Goal: Task Accomplishment & Management: Complete application form

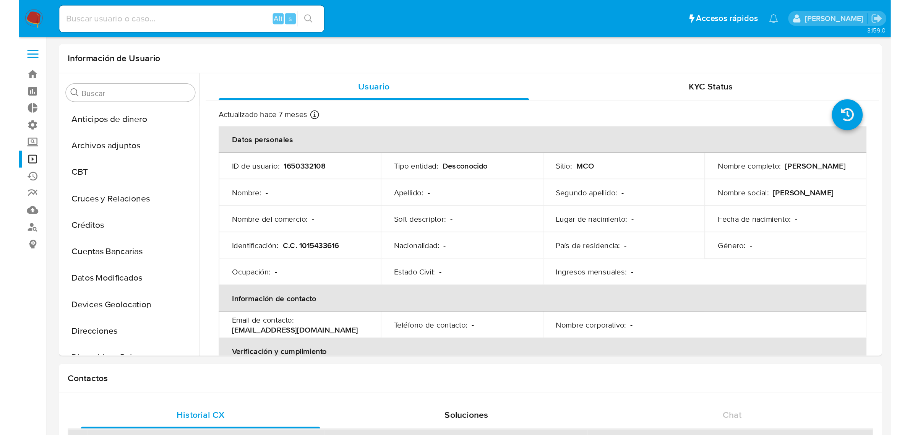
scroll to position [322, 0]
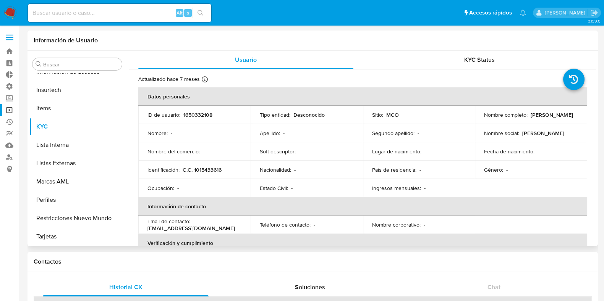
click at [351, 72] on div "Actualizado hace 7 meses Creado: - Actualizado: 20/02/2025 23:22:20 Datos perso…" at bounding box center [362, 222] width 467 height 305
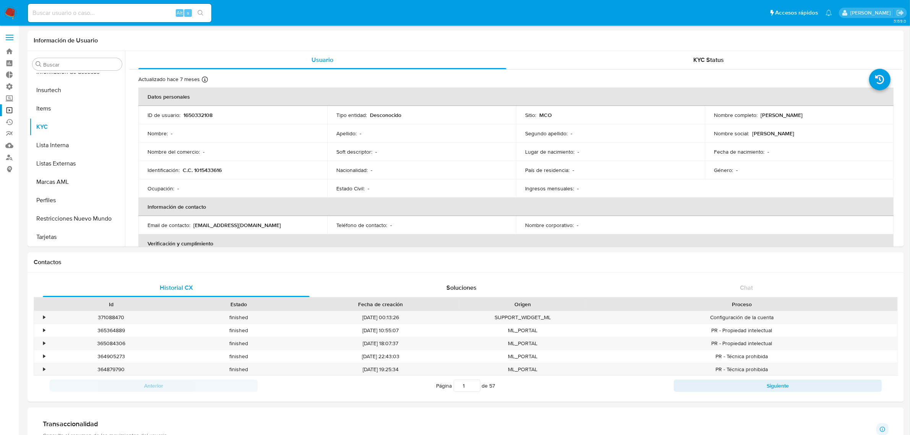
scroll to position [322, 0]
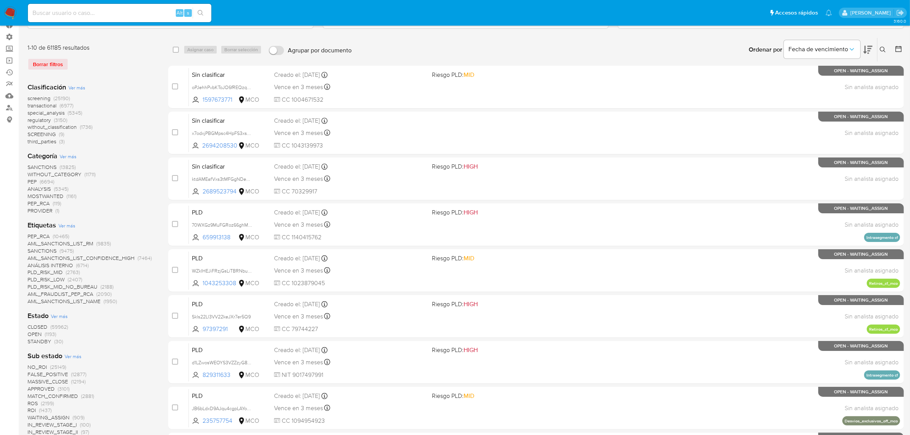
scroll to position [48, 0]
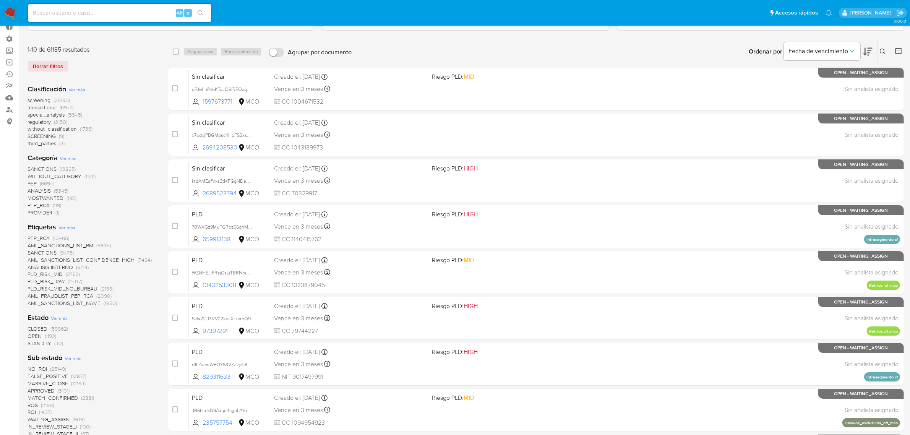
click at [10, 13] on img at bounding box center [10, 12] width 13 height 13
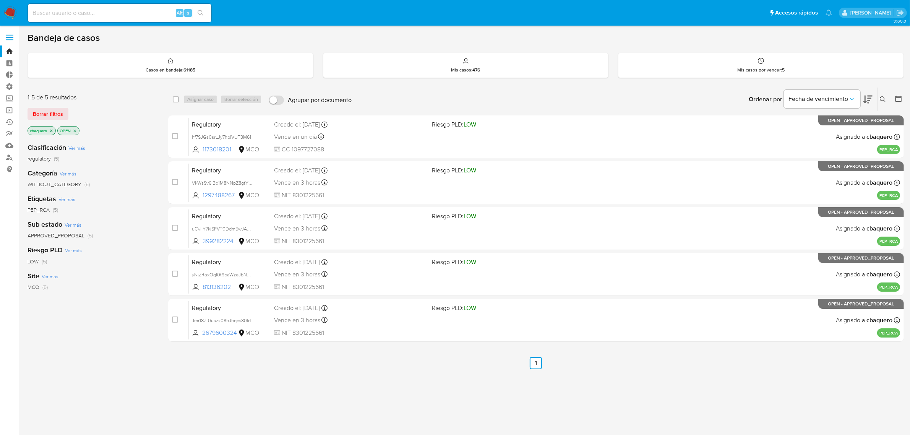
click at [9, 13] on img at bounding box center [10, 12] width 13 height 13
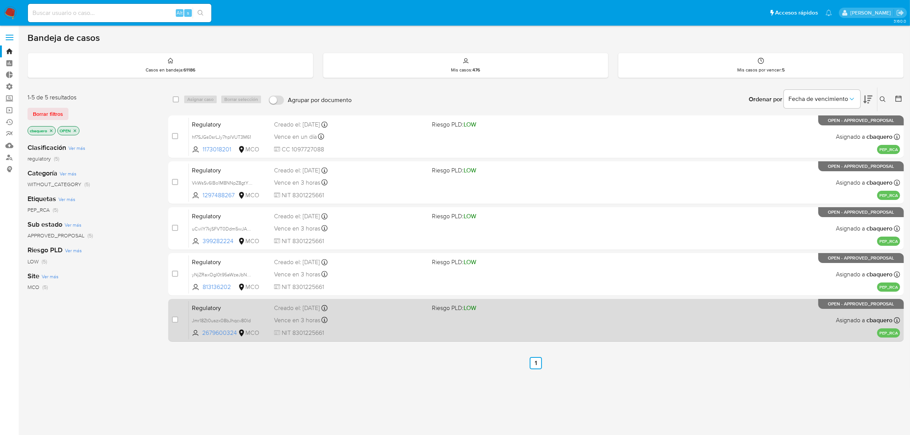
click at [355, 319] on div "Vence en 3 horas Vence el 17/09/2025 11:52:45" at bounding box center [350, 320] width 152 height 10
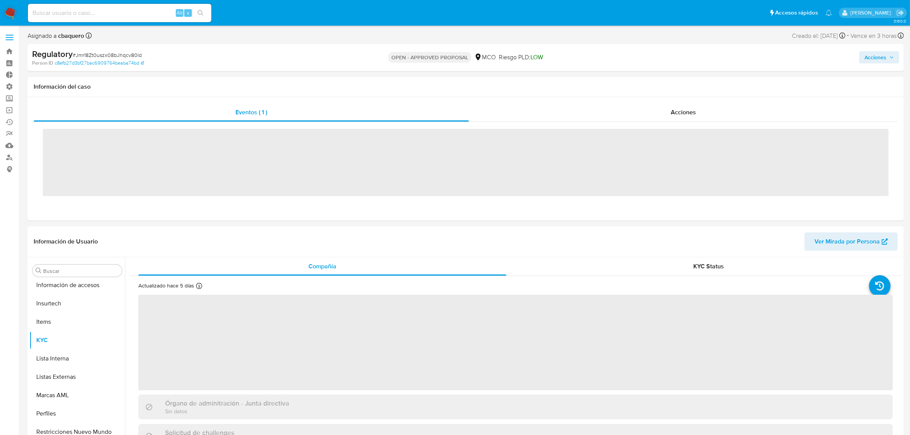
scroll to position [322, 0]
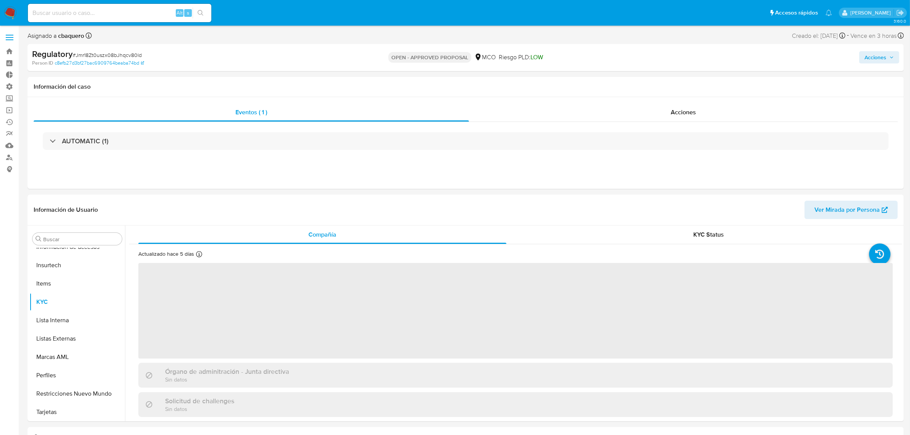
select select "10"
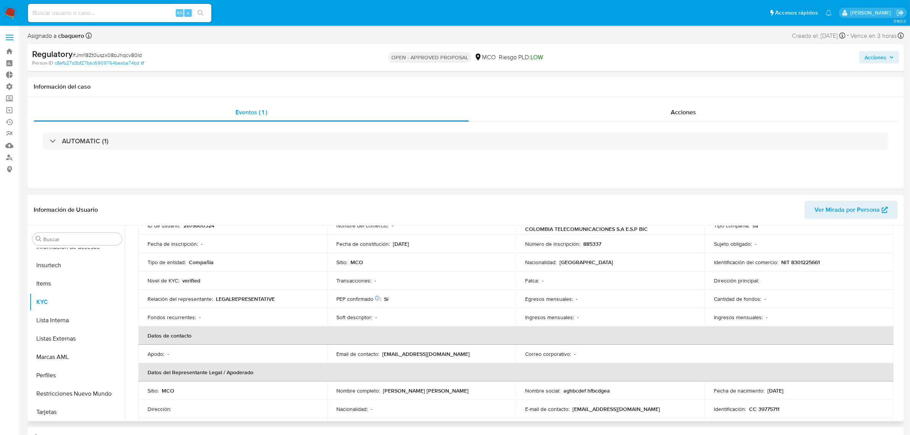
scroll to position [48, 0]
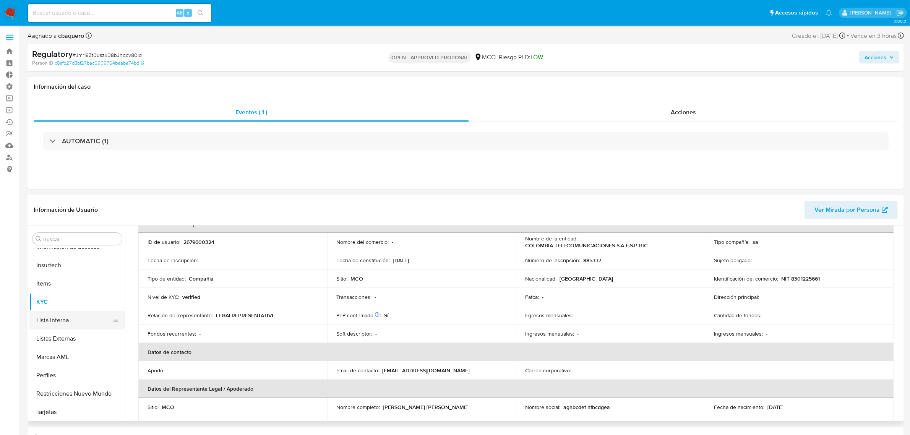
click at [48, 316] on button "Lista Interna" at bounding box center [73, 320] width 89 height 18
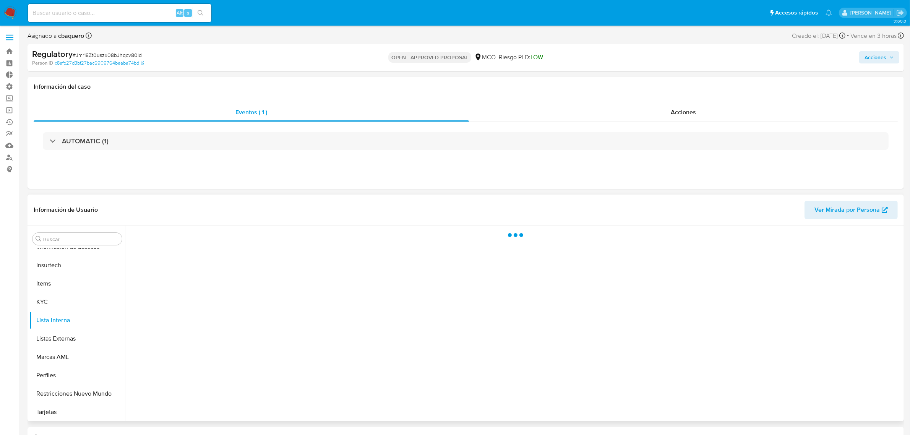
scroll to position [0, 0]
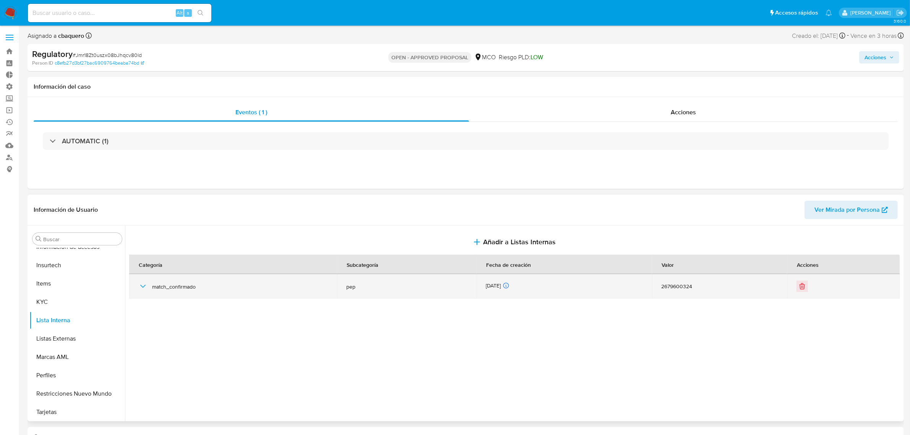
click at [142, 291] on icon "button" at bounding box center [142, 286] width 9 height 9
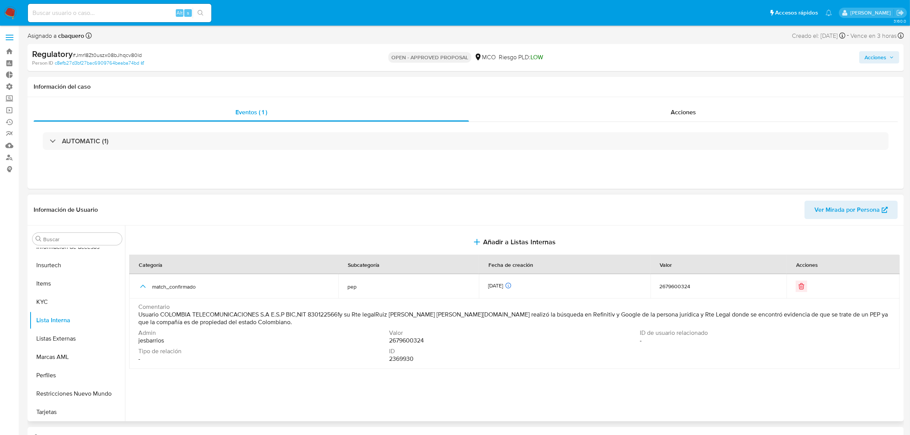
drag, startPoint x: 159, startPoint y: 315, endPoint x: 285, endPoint y: 316, distance: 126.1
click at [285, 316] on span "Usuario COLOMBIA TELECOMUNICACIONES S.A E.S.P BIC,NIT 8301225661y su Rte legalR…" at bounding box center [513, 318] width 750 height 15
click at [314, 313] on span "Usuario COLOMBIA TELECOMUNICACIONES S.A E.S.P BIC,NIT 8301225661y su Rte legalR…" at bounding box center [513, 318] width 750 height 15
click at [339, 316] on span "Usuario COLOMBIA TELECOMUNICACIONES S.A E.S.P BIC,NIT 8301225661y su Rte legalR…" at bounding box center [513, 318] width 750 height 15
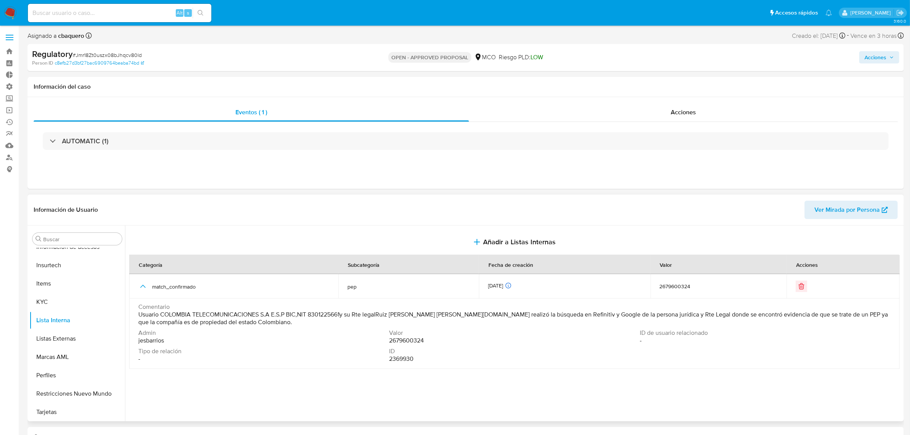
drag, startPoint x: 341, startPoint y: 314, endPoint x: 309, endPoint y: 314, distance: 31.3
click at [309, 314] on span "Usuario COLOMBIA TELECOMUNICACIONES S.A E.S.P BIC,NIT 8301225661y su Rte legalR…" at bounding box center [513, 318] width 750 height 15
drag, startPoint x: 432, startPoint y: 314, endPoint x: 476, endPoint y: 318, distance: 44.5
click at [476, 318] on span "Usuario COLOMBIA TELECOMUNICACIONES S.A E.S.P BIC,NIT 8301225661y su Rte legalR…" at bounding box center [513, 318] width 750 height 15
click at [395, 317] on span "Usuario COLOMBIA TELECOMUNICACIONES S.A E.S.P BIC,NIT 8301225661y su Rte legalR…" at bounding box center [513, 318] width 750 height 15
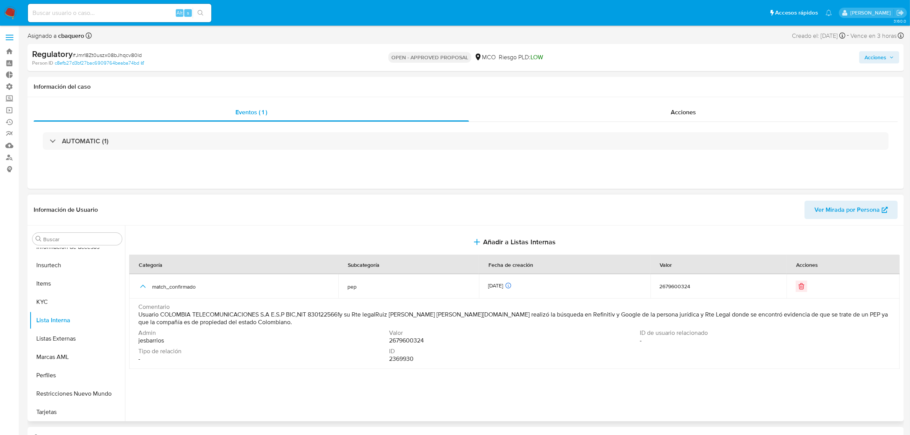
click at [28, 296] on div "Buscar Anticipos de dinero Archivos adjuntos CBT Cruces y Relaciones Créditos C…" at bounding box center [466, 323] width 876 height 196
click at [37, 299] on button "KYC" at bounding box center [73, 302] width 89 height 18
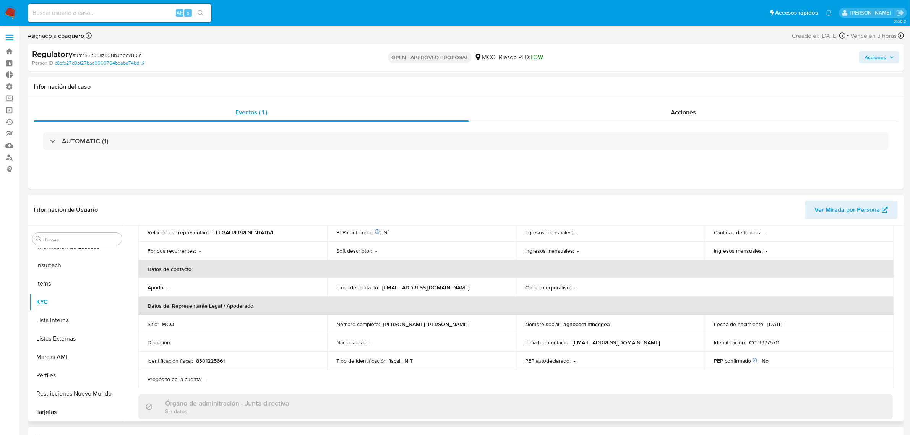
scroll to position [143, 0]
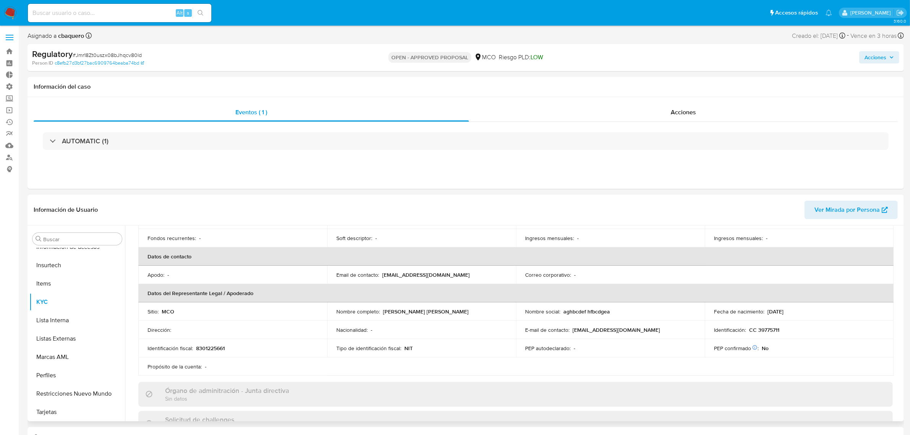
drag, startPoint x: 467, startPoint y: 310, endPoint x: 382, endPoint y: 311, distance: 85.2
click at [382, 311] on div "Nombre completo : Ruiz Diaz-Granados Martha Elena" at bounding box center [421, 311] width 170 height 7
copy p "Ruiz Diaz-Granados Martha Elena"
click at [59, 316] on button "Lista Interna" at bounding box center [73, 320] width 89 height 18
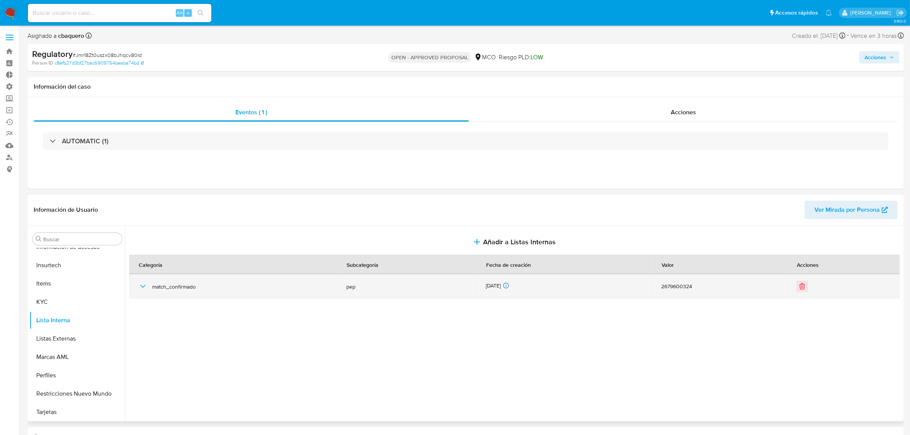
click at [143, 291] on icon "button" at bounding box center [142, 286] width 9 height 9
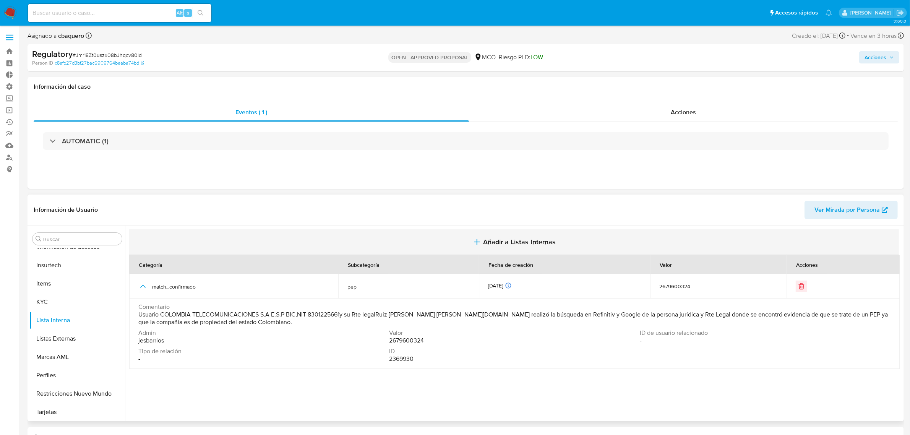
click at [503, 241] on span "Añadir a Listas Internas" at bounding box center [519, 242] width 73 height 8
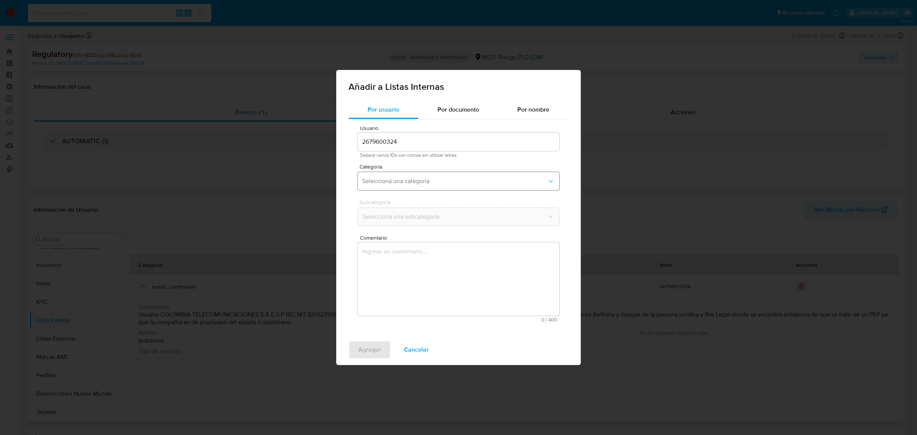
click at [381, 175] on button "Seleccioná una categoría" at bounding box center [459, 181] width 202 height 18
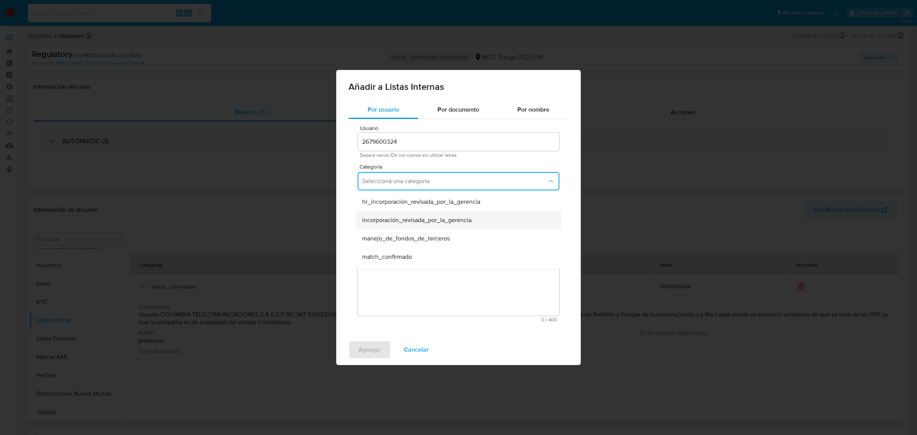
click at [386, 220] on span "incorporación_revisada_por_la_gerencia" at bounding box center [416, 220] width 109 height 8
click at [371, 209] on button "Seleccioná una subcategoría" at bounding box center [459, 216] width 202 height 18
drag, startPoint x: 379, startPoint y: 235, endPoint x: 386, endPoint y: 252, distance: 18.2
click at [381, 235] on span "aprobado" at bounding box center [374, 237] width 25 height 8
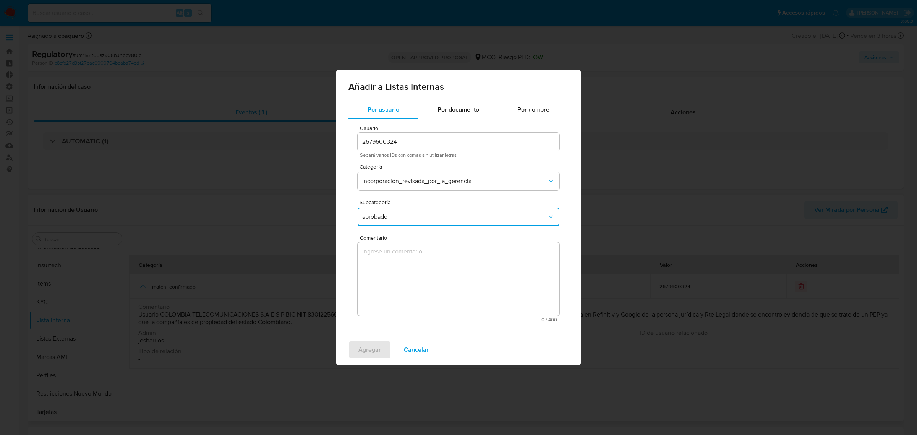
click at [392, 270] on textarea "Comentario" at bounding box center [459, 278] width 202 height 73
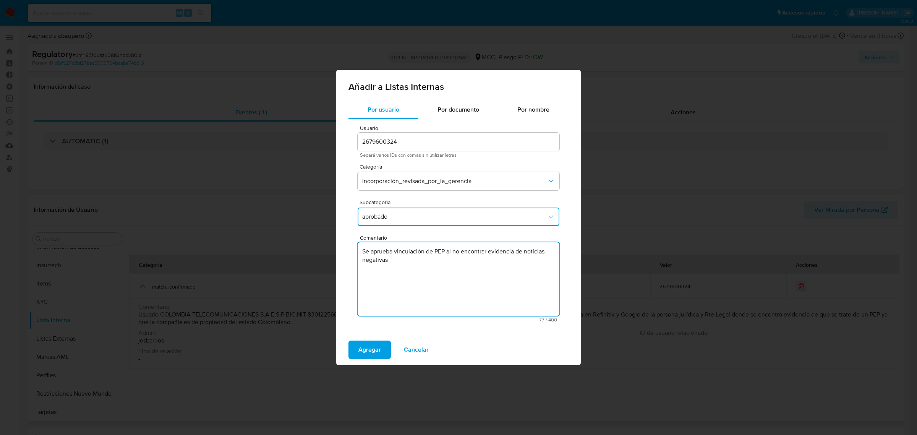
click at [374, 254] on textarea "Se aprueba vinculación de PEP al no encontrar evidencia de noticias negativas" at bounding box center [459, 278] width 202 height 73
type textarea "Se aprueba vinculación de PEP al no encontrar evidencia de noticias negativas"
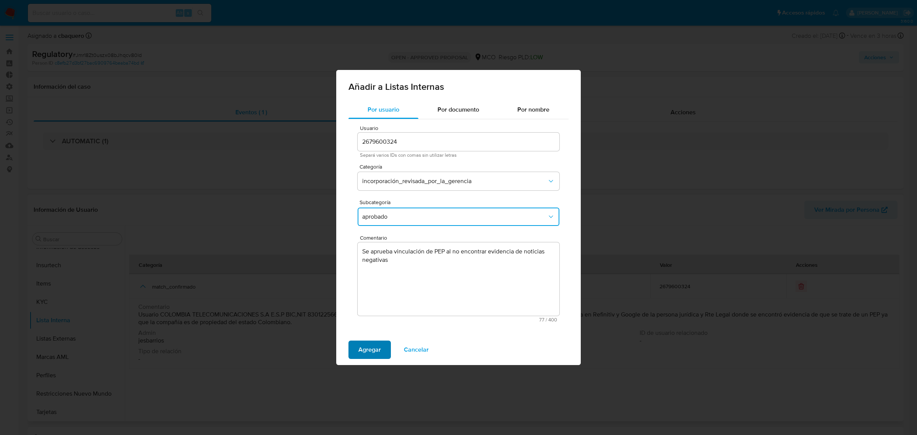
click at [373, 353] on span "Agregar" at bounding box center [369, 349] width 23 height 17
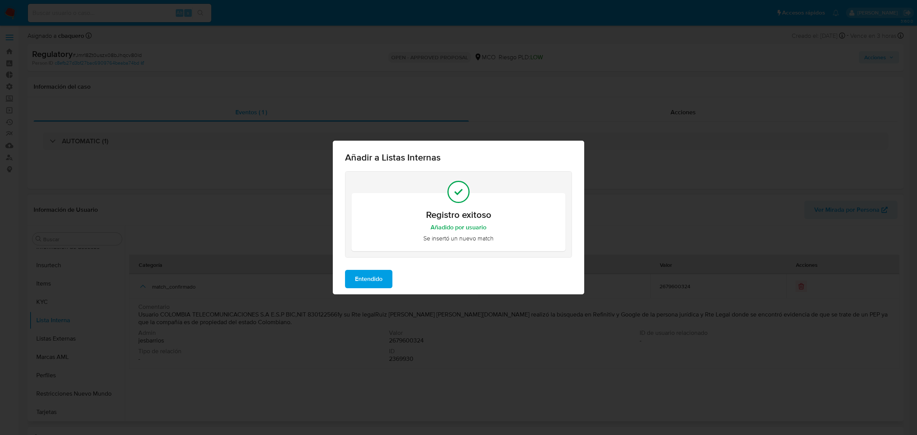
click at [389, 272] on button "Entendido" at bounding box center [368, 279] width 47 height 18
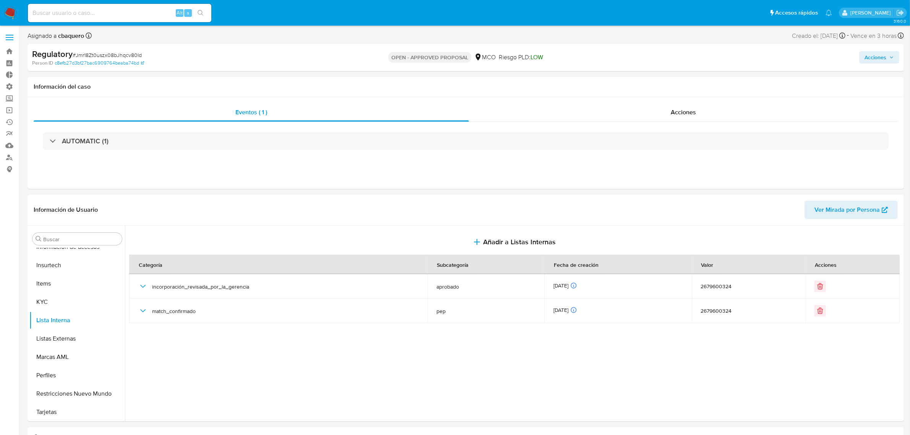
click at [883, 60] on span "Acciones" at bounding box center [875, 57] width 22 height 12
drag, startPoint x: 665, startPoint y: 81, endPoint x: 644, endPoint y: 96, distance: 25.4
click at [662, 82] on span "Resolución del caso" at bounding box center [662, 81] width 55 height 9
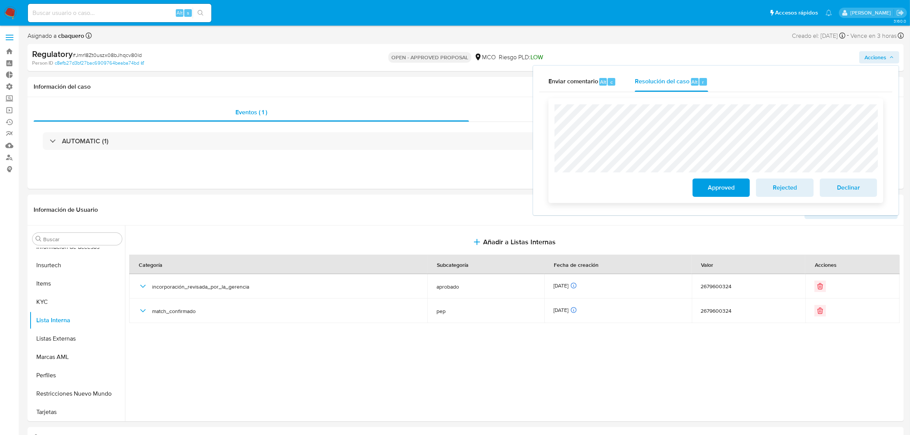
click at [704, 196] on span "Approved" at bounding box center [720, 187] width 37 height 17
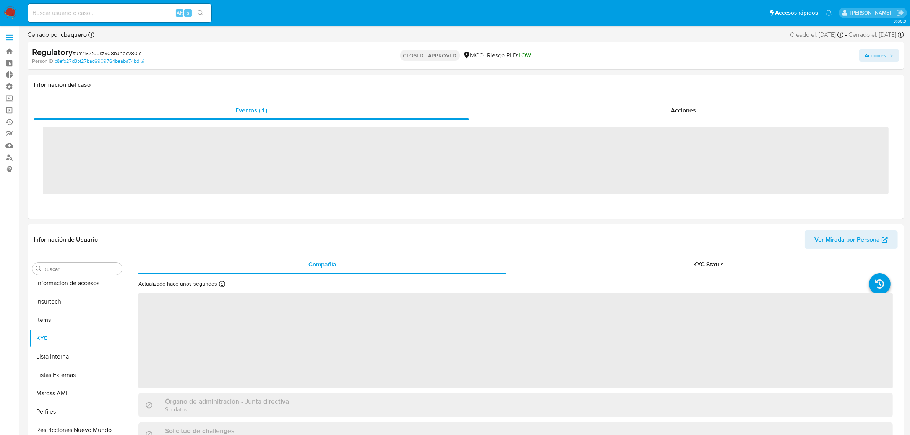
scroll to position [322, 0]
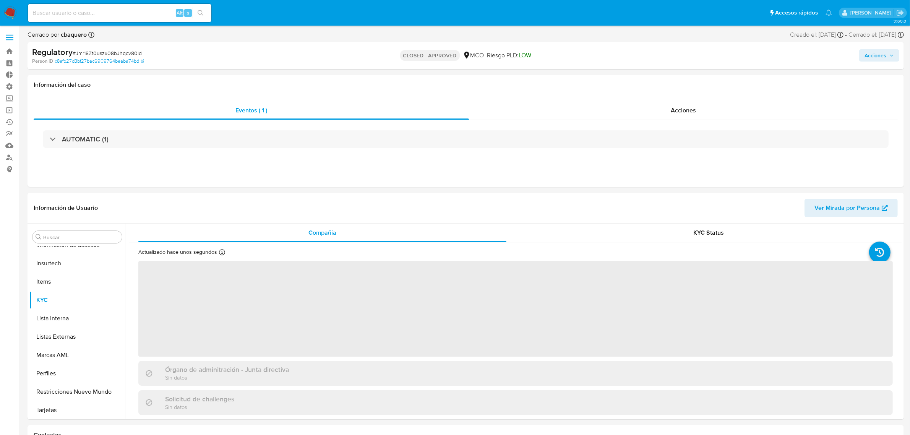
click at [14, 15] on img at bounding box center [10, 12] width 13 height 13
select select "10"
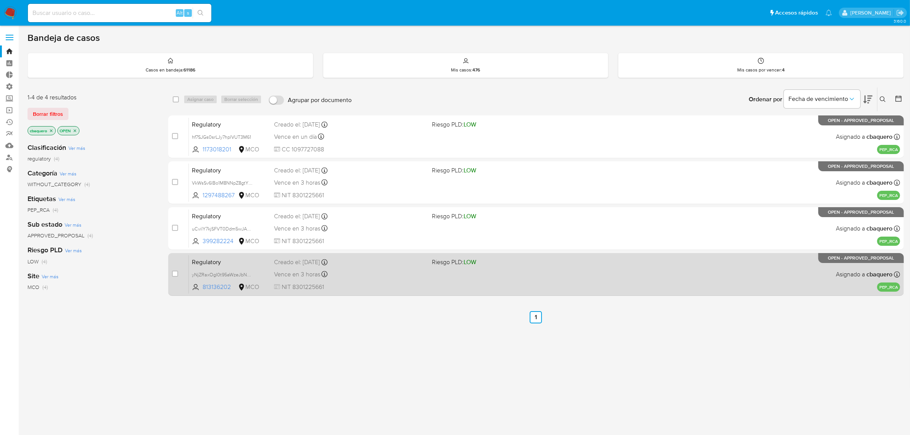
click at [416, 280] on div "Regulatory yNjZRaxOgI0t95aWzeJbNHun 813136202 MCO Riesgo PLD: LOW Creado el: [D…" at bounding box center [544, 274] width 711 height 39
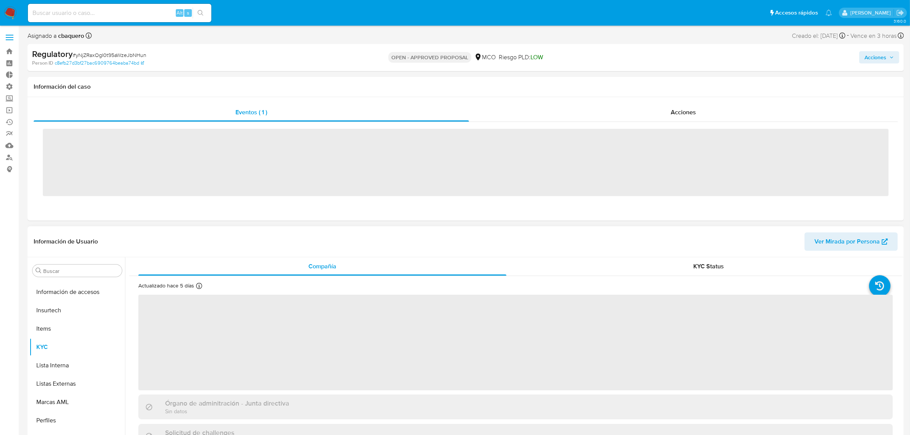
scroll to position [322, 0]
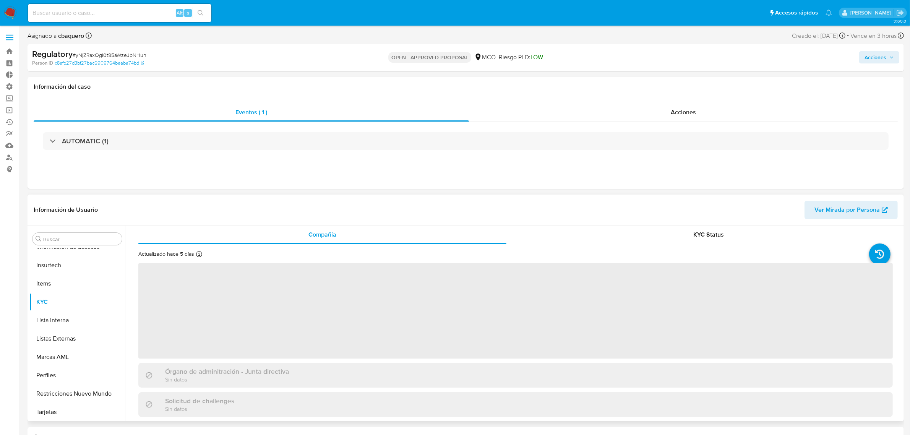
select select "10"
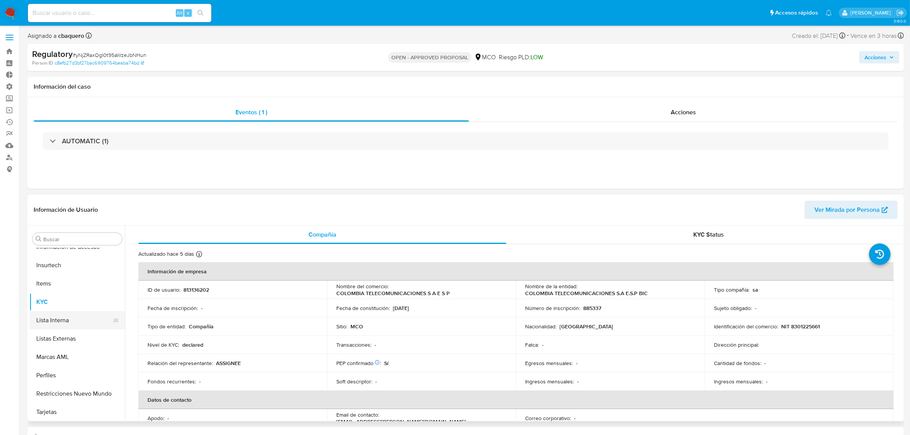
click at [54, 319] on button "Lista Interna" at bounding box center [73, 320] width 89 height 18
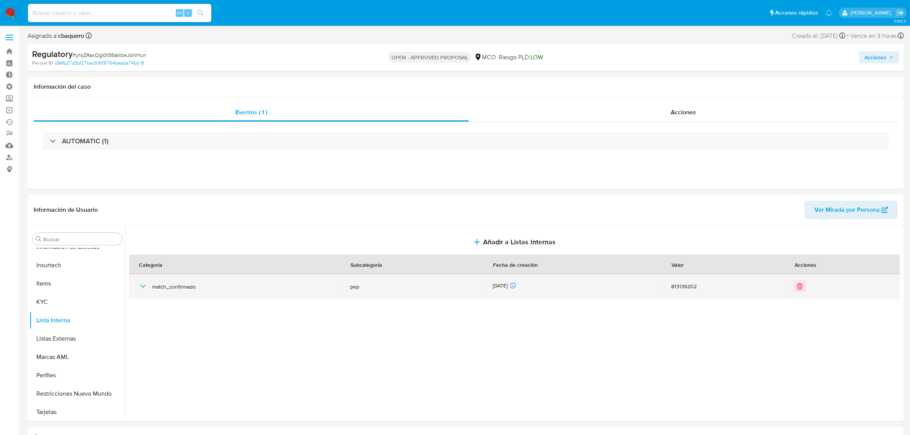
click at [146, 288] on icon "button" at bounding box center [142, 286] width 9 height 9
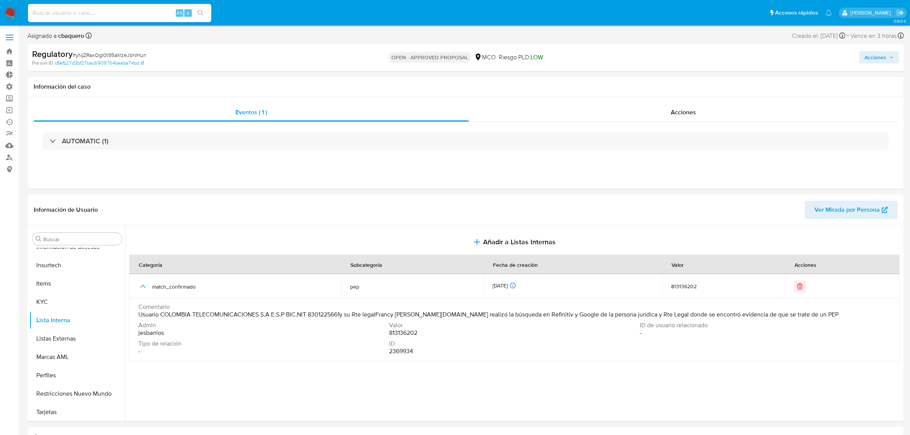
drag, startPoint x: 377, startPoint y: 313, endPoint x: 463, endPoint y: 314, distance: 86.0
click at [463, 314] on span "Usuario COLOMBIA TELECOMUNICACIONES S.A E.S.P BIC,NIT 8301225661y su Rte legalF…" at bounding box center [488, 315] width 700 height 8
click at [37, 302] on button "KYC" at bounding box center [73, 302] width 89 height 18
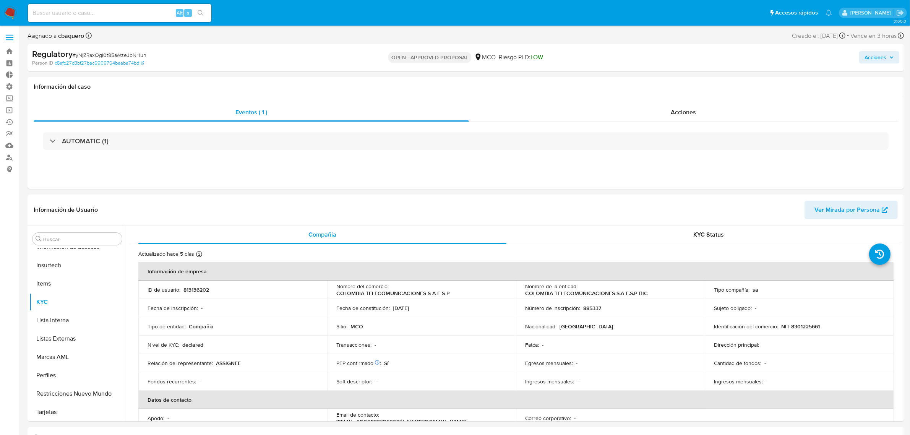
click at [791, 326] on p "NIT 8301225661" at bounding box center [800, 326] width 39 height 7
click at [791, 327] on p "NIT 8301225661" at bounding box center [800, 326] width 39 height 7
copy p "8301225661"
click at [40, 315] on button "Lista Interna" at bounding box center [73, 320] width 89 height 18
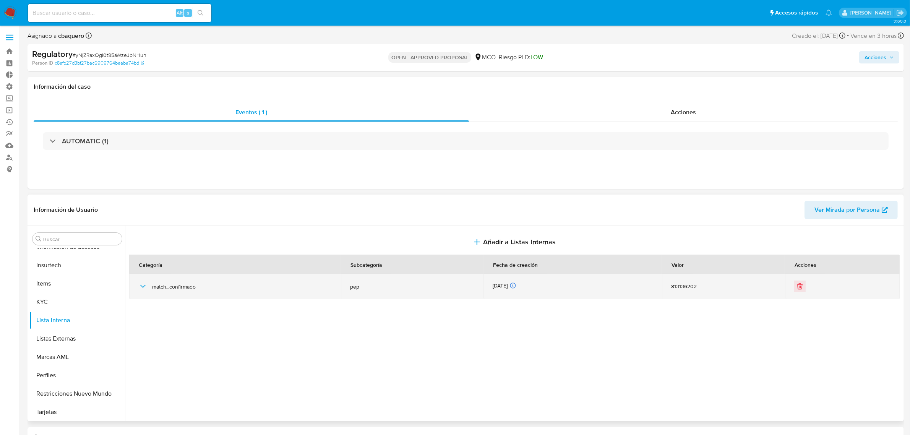
click at [139, 285] on icon "button" at bounding box center [142, 286] width 9 height 9
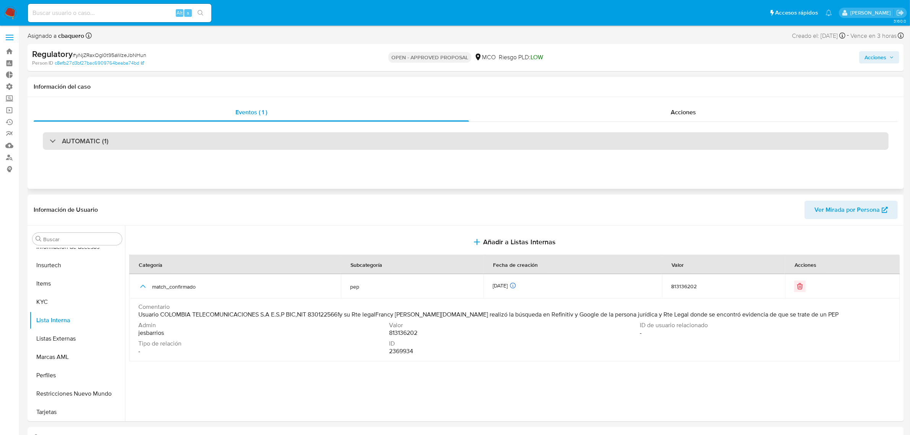
click at [150, 140] on div "AUTOMATIC (1)" at bounding box center [466, 141] width 846 height 18
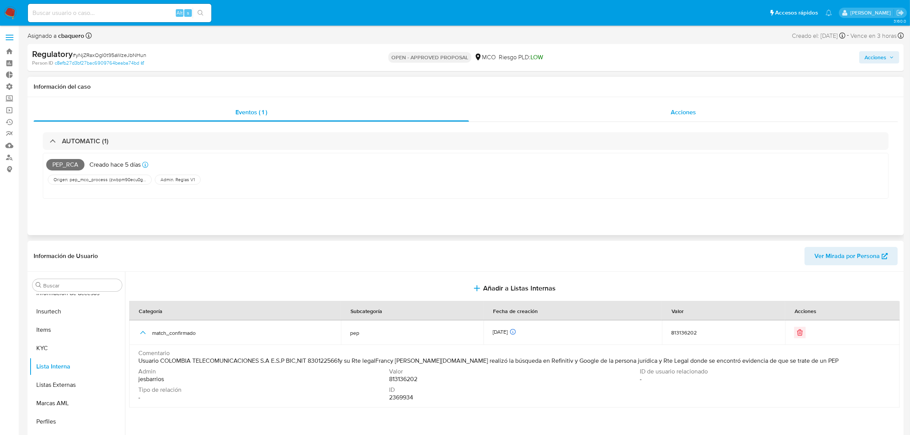
click at [633, 115] on div "Acciones" at bounding box center [683, 112] width 429 height 18
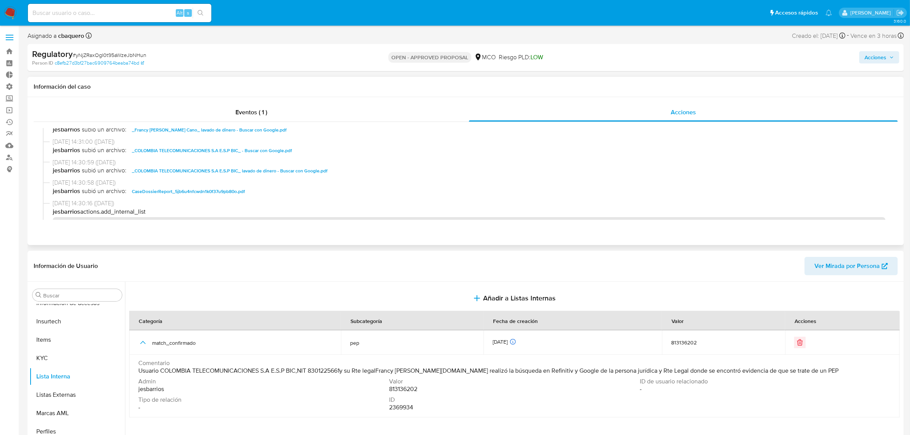
scroll to position [0, 0]
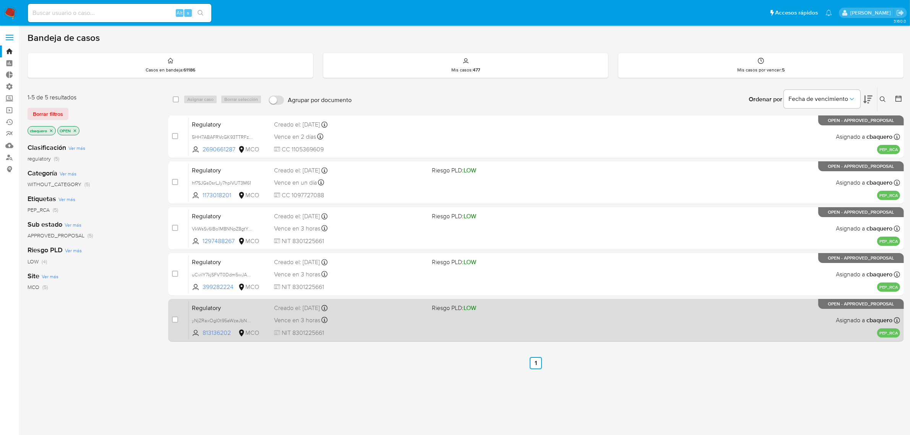
click at [366, 337] on div "Regulatory yNjZRaxOgI0t95aWzeJbNHun 813136202 MCO Riesgo PLD: LOW Creado el: 12…" at bounding box center [544, 320] width 711 height 39
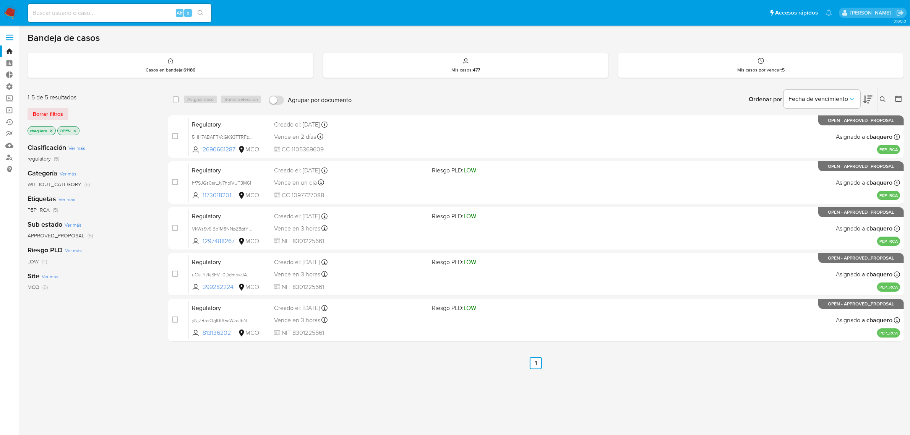
click at [10, 6] on nav "Pausado Ver notificaciones Alt s Accesos rápidos Presiona las siguientes teclas…" at bounding box center [455, 13] width 910 height 26
click at [10, 9] on img at bounding box center [10, 12] width 13 height 13
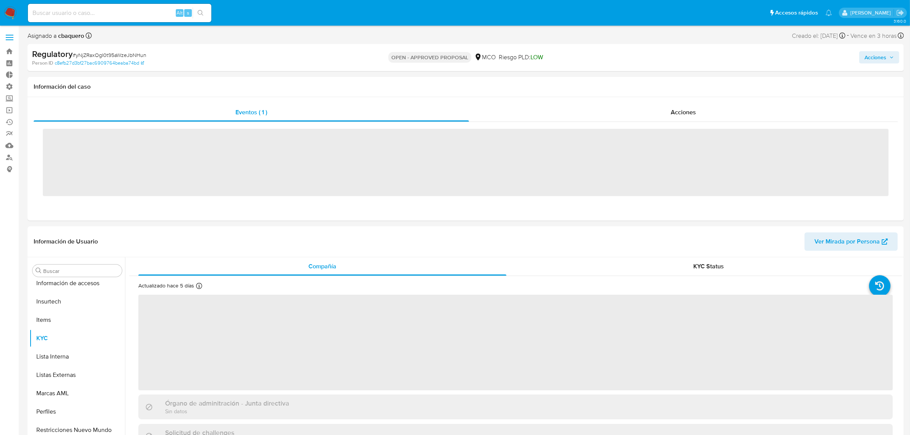
scroll to position [322, 0]
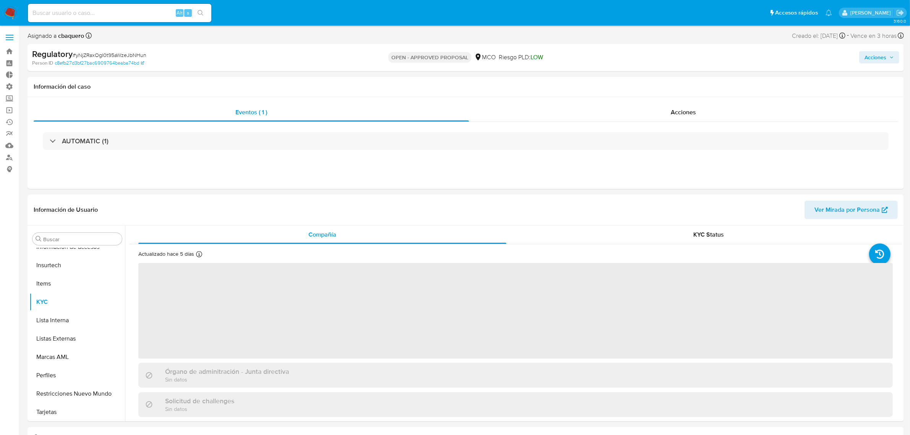
click at [889, 62] on span "Acciones" at bounding box center [878, 57] width 29 height 11
select select "10"
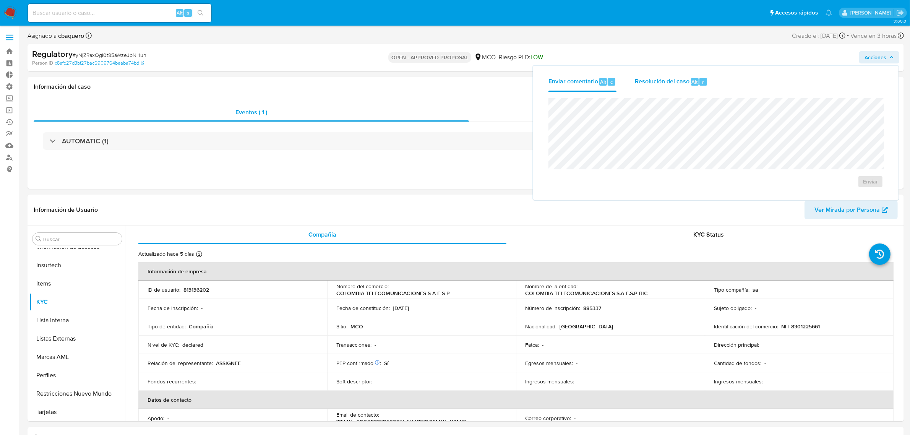
click at [685, 86] on div "Resolución del caso Alt r" at bounding box center [671, 82] width 73 height 20
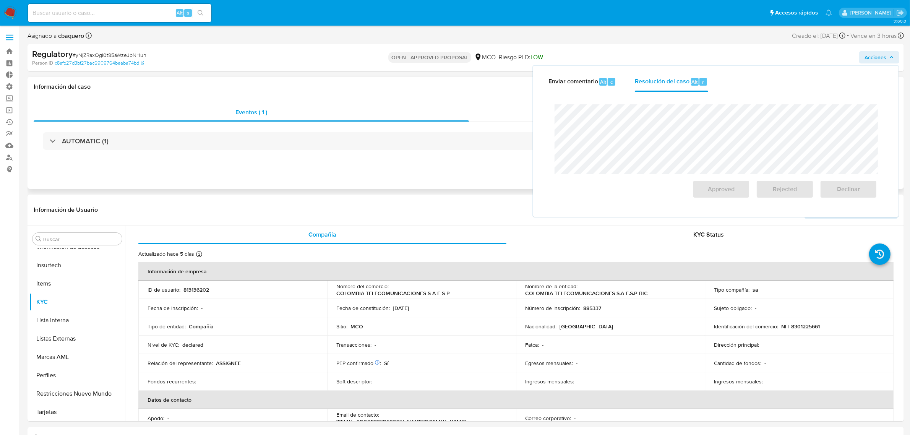
click at [481, 87] on h1 "Información del caso" at bounding box center [466, 87] width 864 height 8
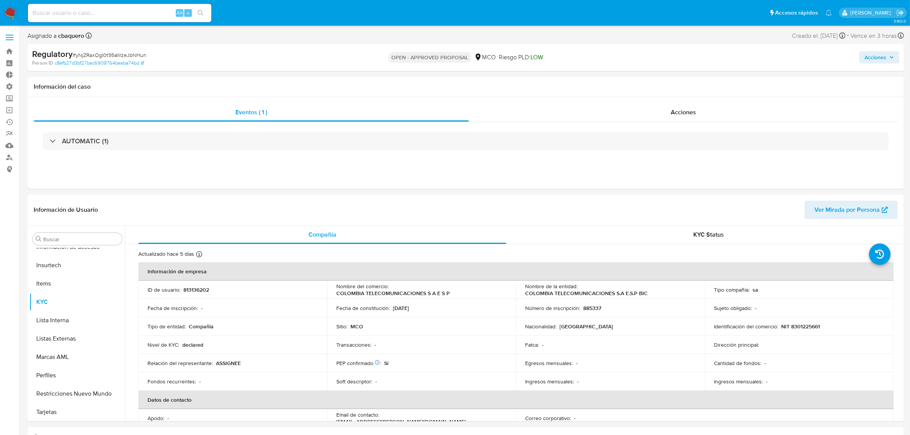
drag, startPoint x: 891, startPoint y: 57, endPoint x: 872, endPoint y: 60, distance: 18.7
click at [881, 58] on span "Acciones" at bounding box center [878, 57] width 29 height 11
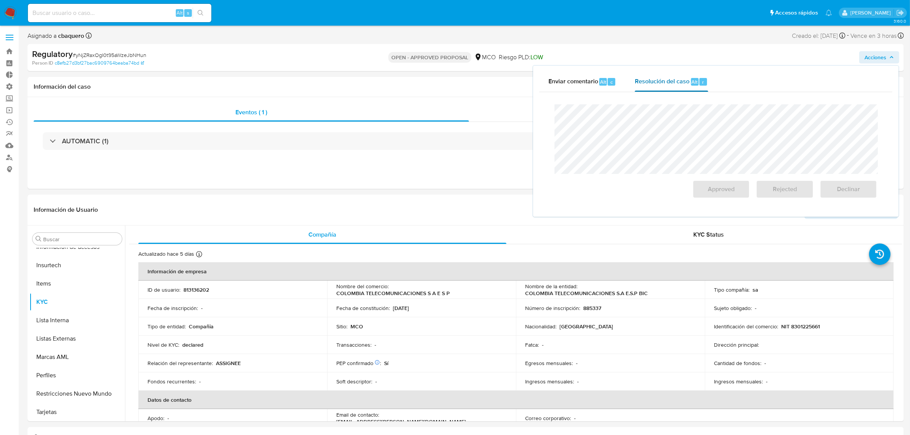
click at [680, 77] on span "Resolución del caso" at bounding box center [662, 81] width 55 height 9
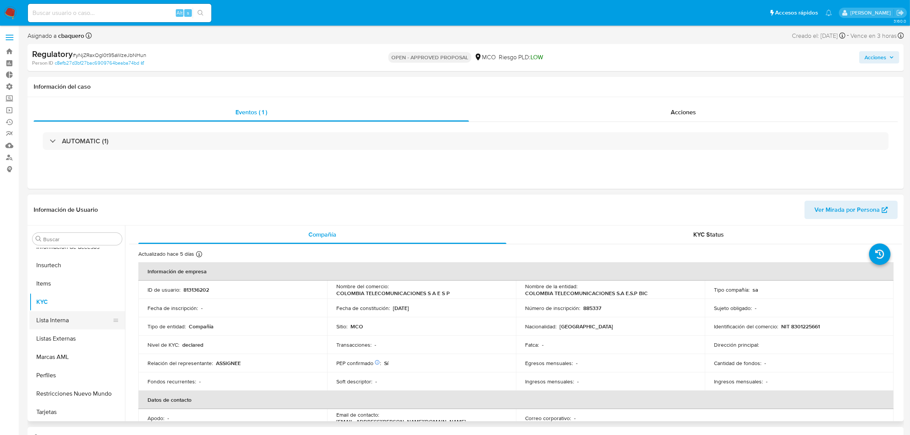
click at [62, 314] on button "Lista Interna" at bounding box center [73, 320] width 89 height 18
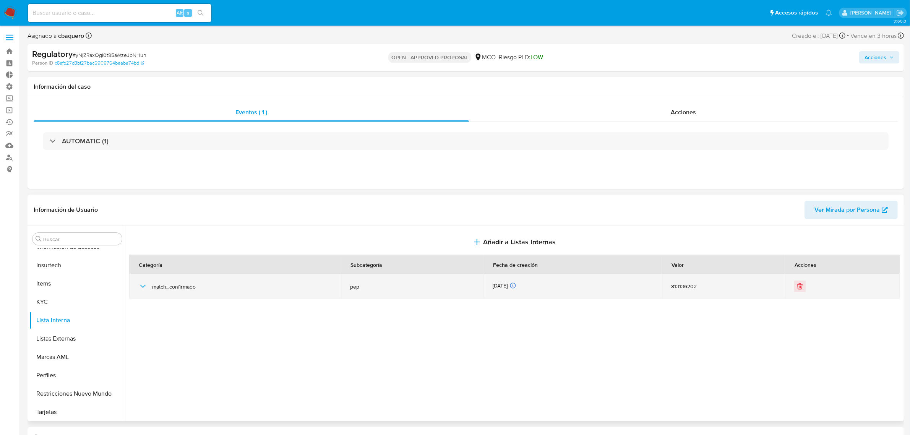
click at [142, 288] on icon "button" at bounding box center [142, 286] width 9 height 9
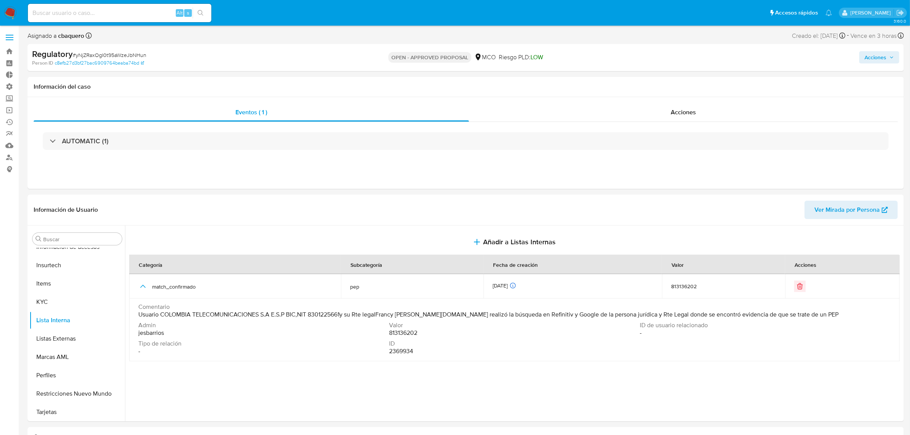
drag, startPoint x: 876, startPoint y: 58, endPoint x: 854, endPoint y: 61, distance: 22.0
click at [875, 58] on span "Acciones" at bounding box center [875, 57] width 22 height 12
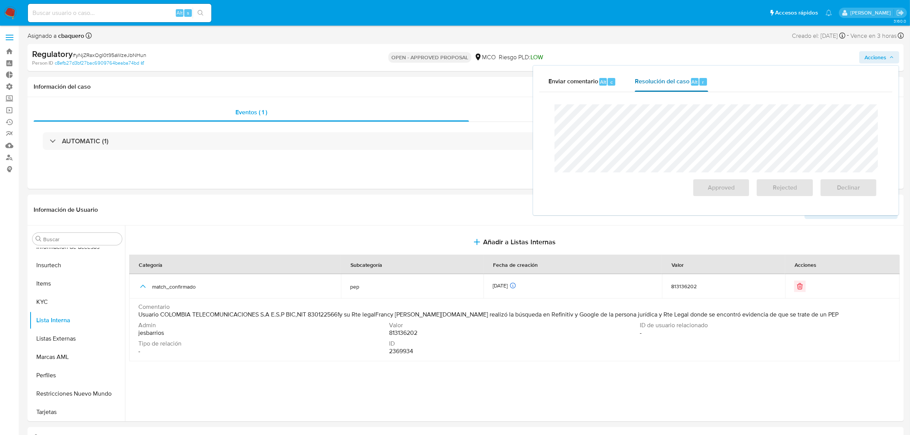
click at [639, 78] on span "Resolución del caso" at bounding box center [662, 81] width 55 height 9
click at [862, 188] on span "Declinar" at bounding box center [847, 187] width 37 height 17
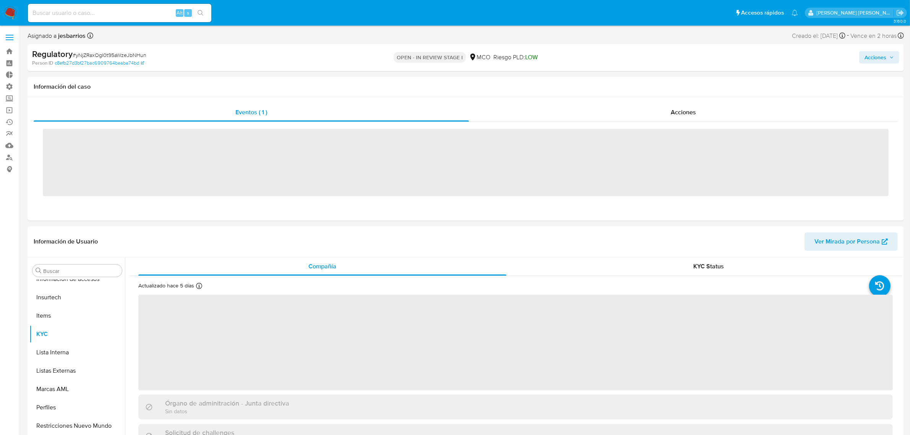
scroll to position [322, 0]
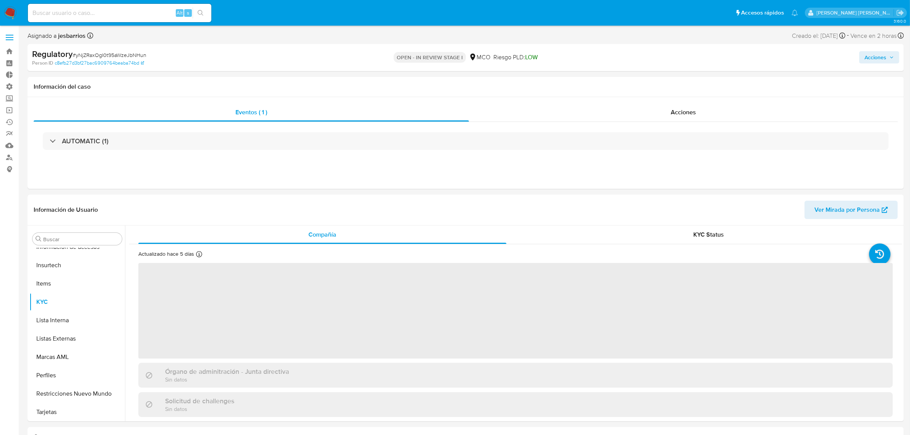
select select "10"
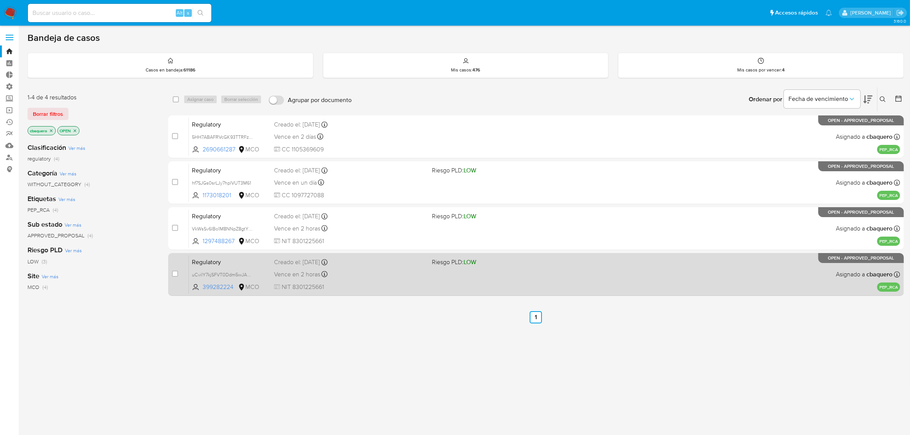
click at [421, 281] on div "Regulatory uCvilY7kjSFVT0Ddm5wJA5hp 399282224 MCO Riesgo PLD: LOW Creado el: [D…" at bounding box center [544, 274] width 711 height 39
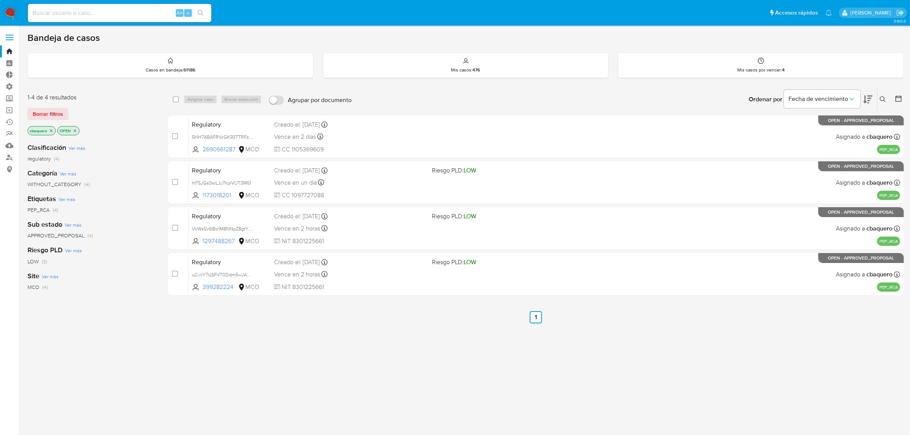
click at [15, 14] on img at bounding box center [10, 12] width 13 height 13
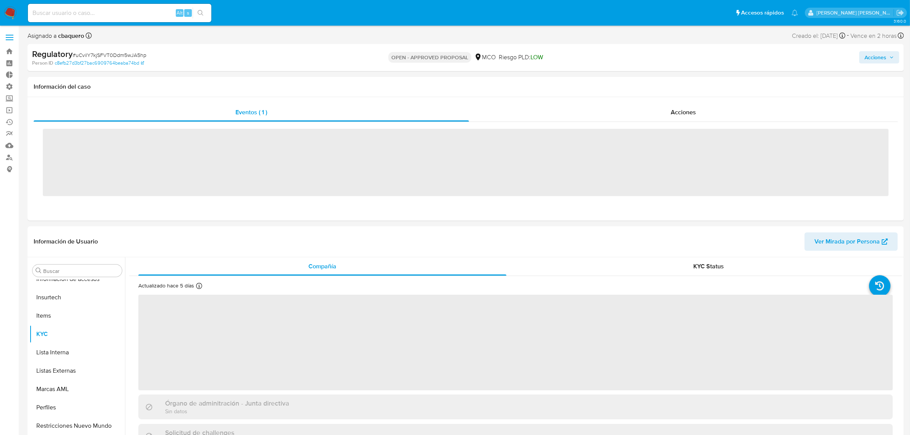
scroll to position [322, 0]
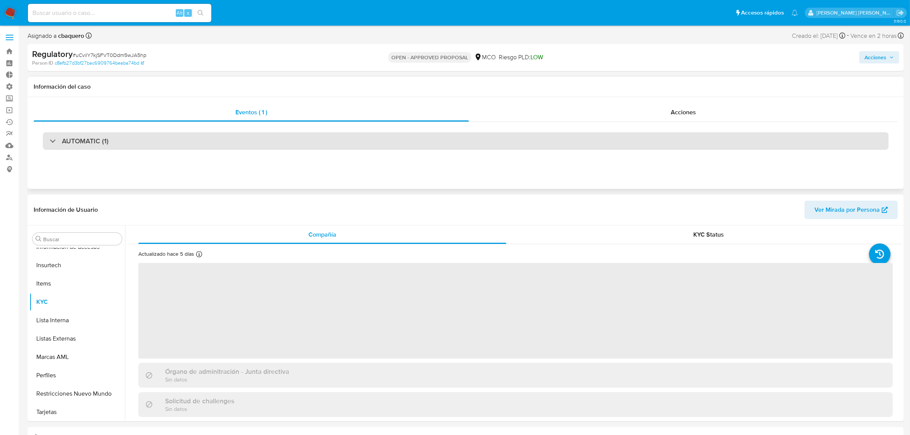
select select "10"
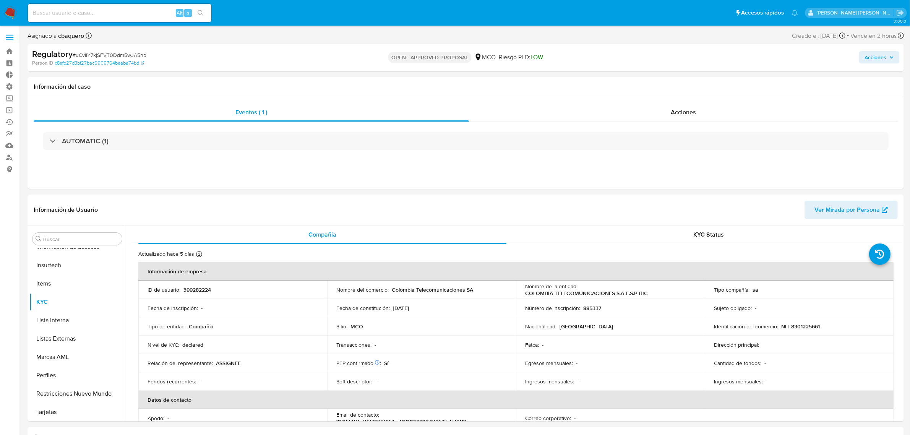
drag, startPoint x: 865, startPoint y: 57, endPoint x: 856, endPoint y: 54, distance: 9.9
click at [860, 55] on button "Acciones" at bounding box center [879, 57] width 40 height 12
click at [656, 79] on span "Resolución del caso" at bounding box center [662, 81] width 55 height 9
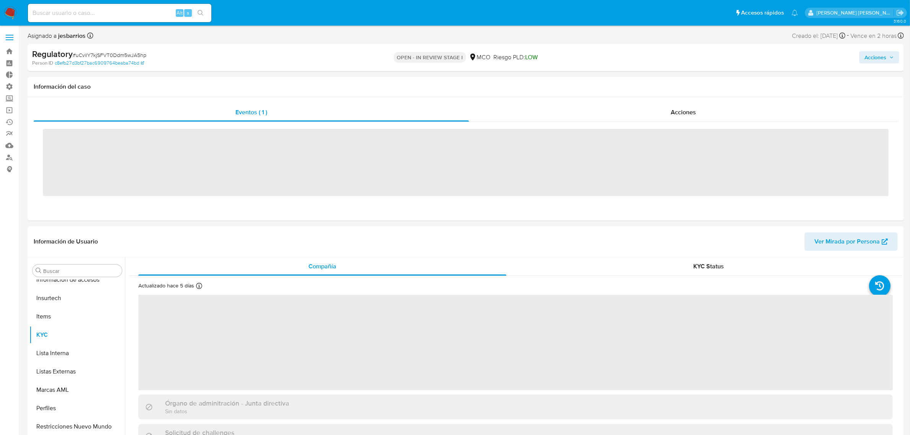
scroll to position [322, 0]
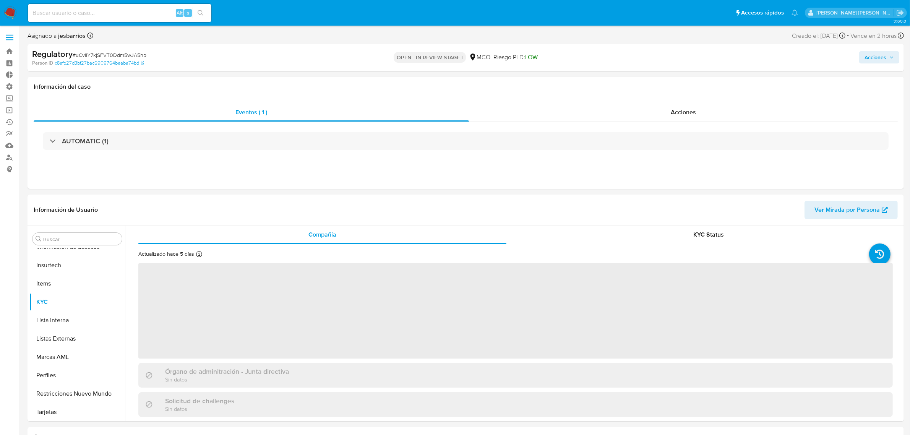
select select "10"
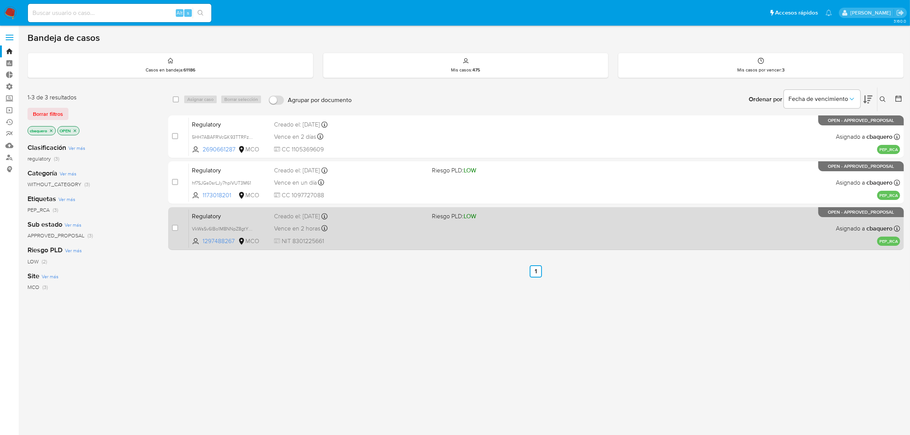
click at [512, 222] on div "Regulatory VkWsSv6lBo1M8NNpZ8gtYRIZ 1297488267 MCO Riesgo PLD: LOW Creado el: […" at bounding box center [544, 228] width 711 height 39
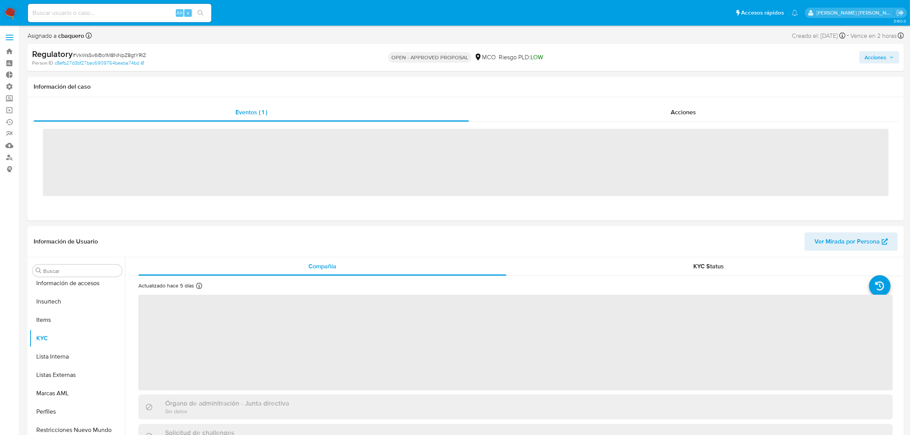
scroll to position [322, 0]
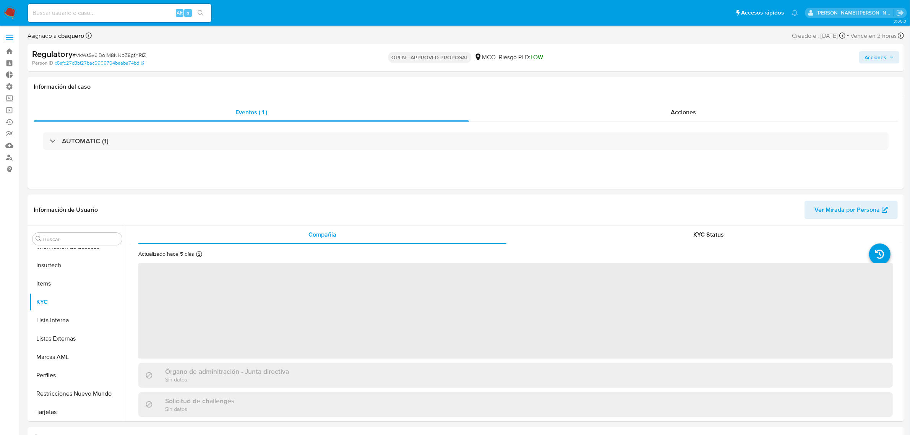
select select "10"
click at [894, 57] on button "Acciones" at bounding box center [879, 57] width 40 height 12
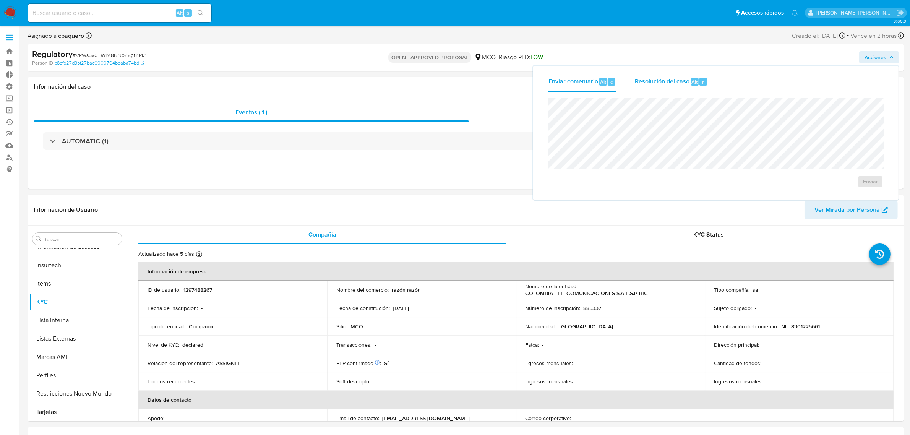
click at [658, 83] on span "Resolución del caso" at bounding box center [662, 81] width 55 height 9
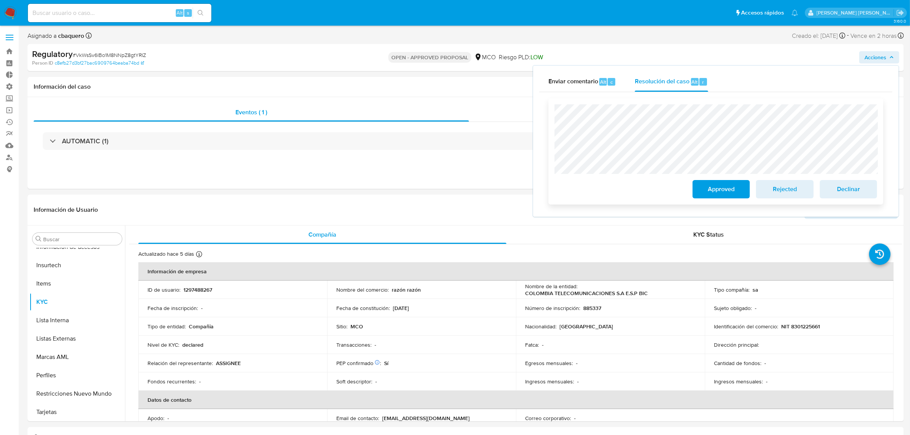
click at [850, 187] on span "Declinar" at bounding box center [847, 189] width 37 height 17
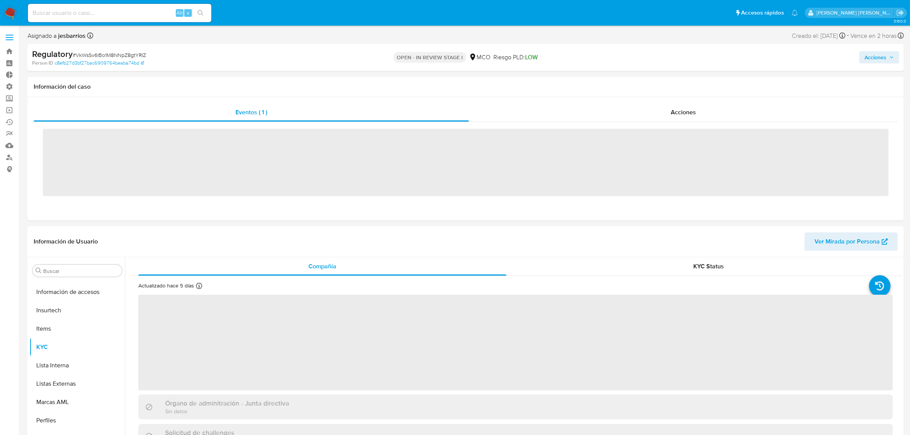
scroll to position [322, 0]
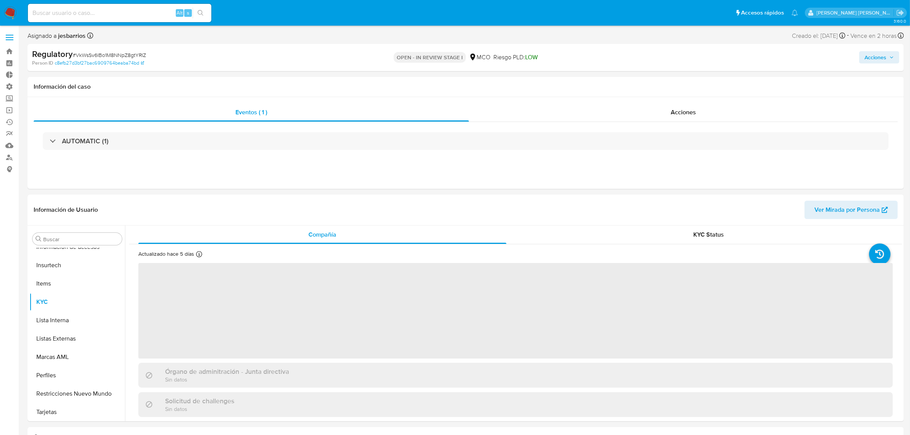
select select "10"
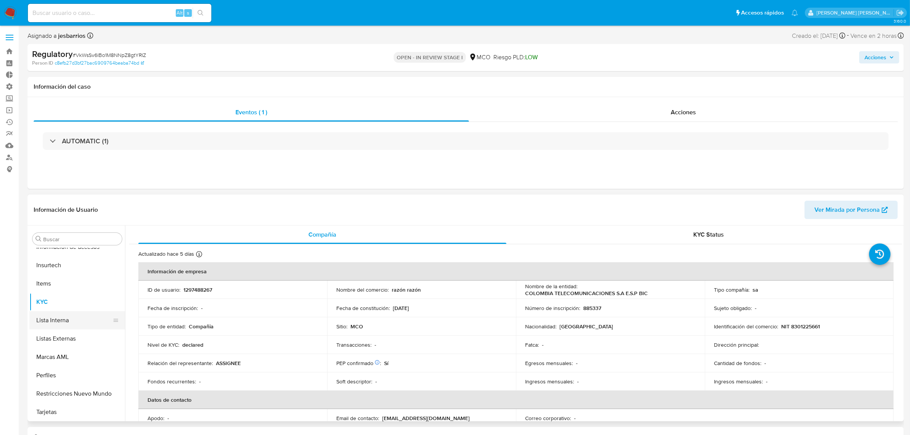
click at [60, 324] on button "Lista Interna" at bounding box center [73, 320] width 89 height 18
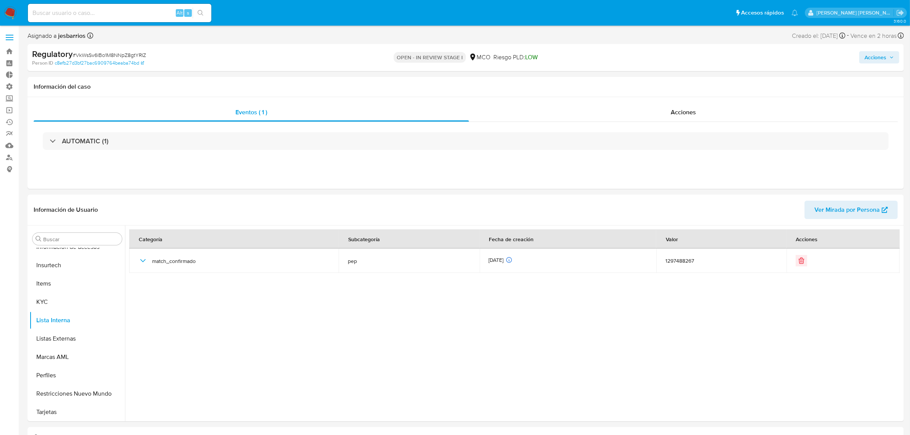
click at [871, 60] on span "Acciones" at bounding box center [875, 57] width 22 height 12
click at [692, 66] on div "Enviar comentario Alt c Enviar" at bounding box center [715, 132] width 365 height 133
click at [12, 16] on img at bounding box center [10, 12] width 13 height 13
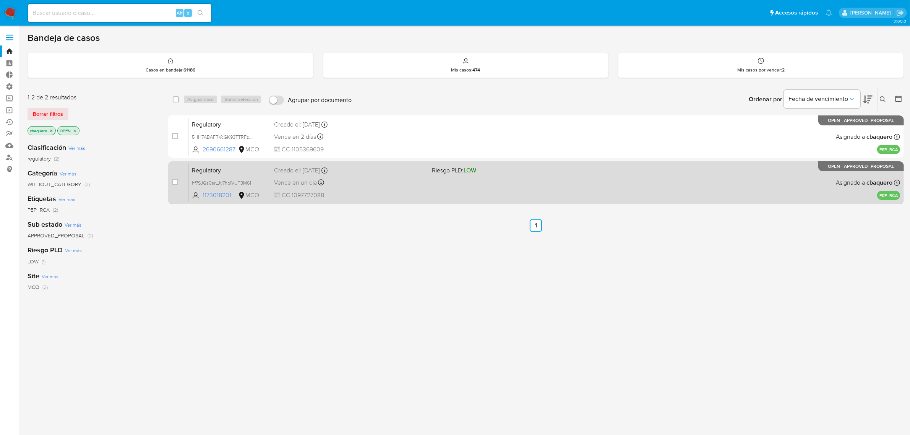
click at [418, 195] on span "CC 1097727088" at bounding box center [350, 195] width 152 height 8
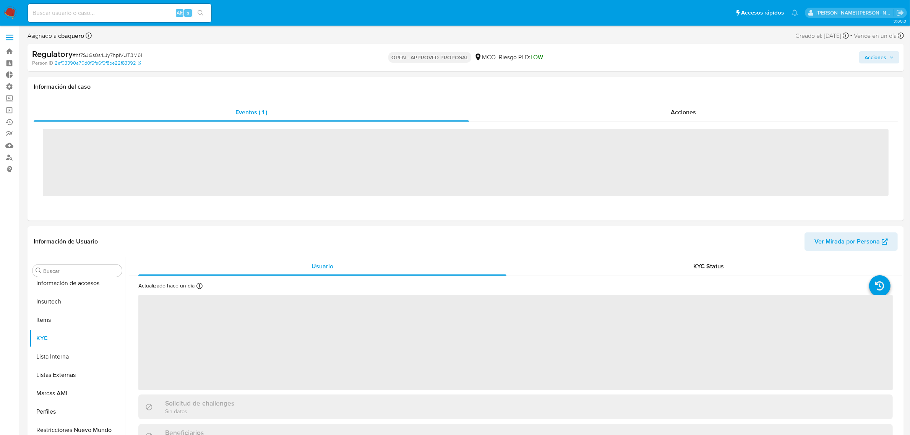
scroll to position [322, 0]
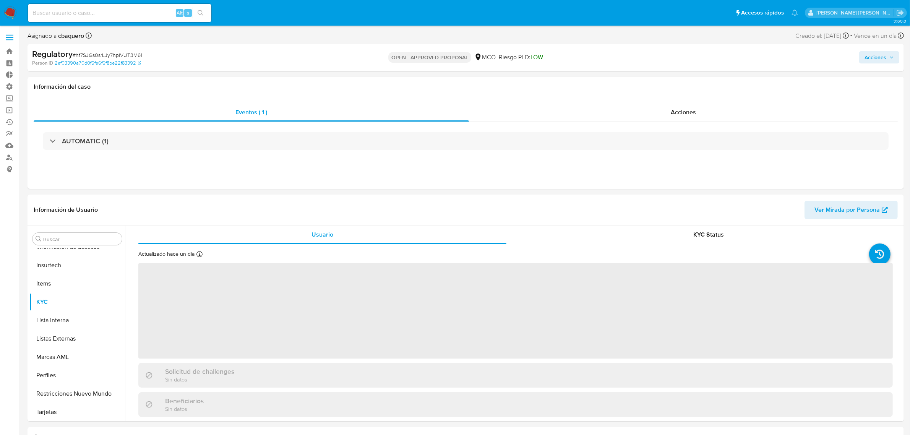
select select "10"
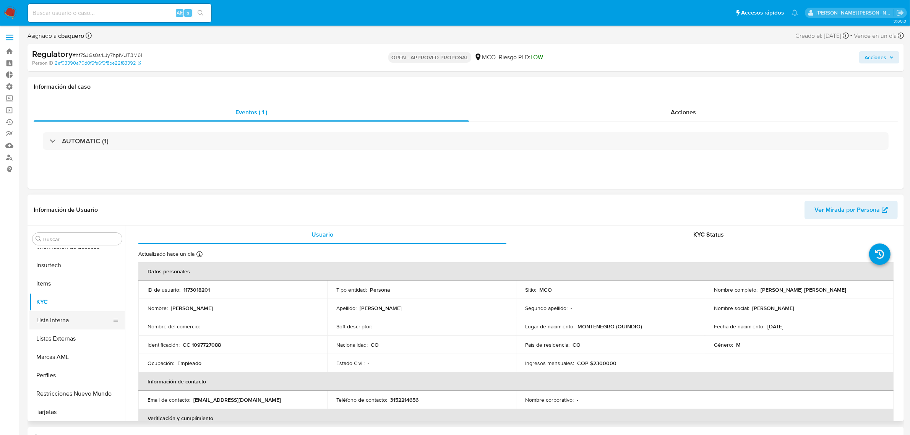
click at [42, 321] on button "Lista Interna" at bounding box center [73, 320] width 89 height 18
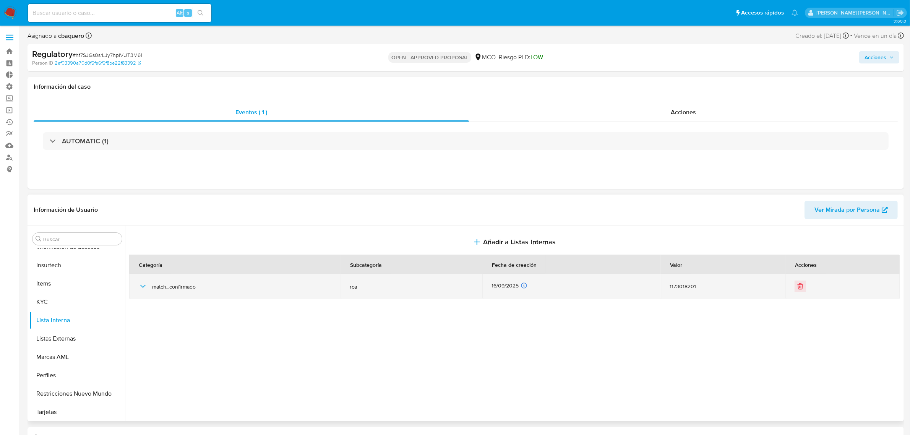
drag, startPoint x: 143, startPoint y: 282, endPoint x: 138, endPoint y: 289, distance: 8.7
click at [142, 282] on icon "button" at bounding box center [142, 286] width 9 height 9
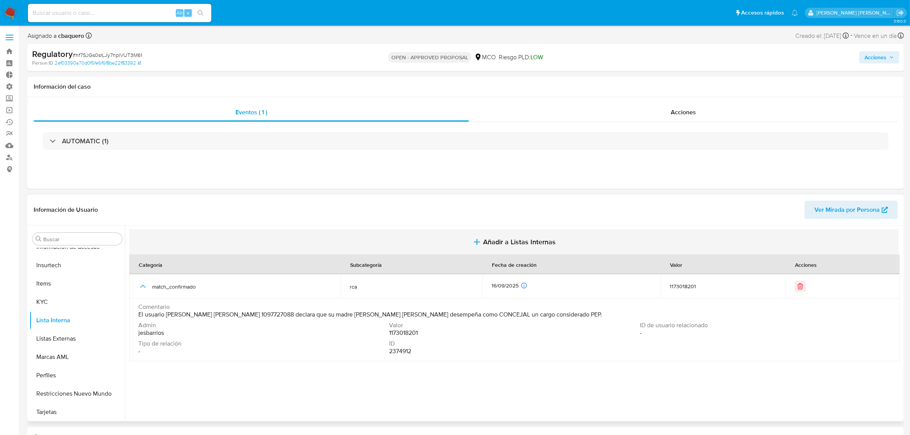
click at [511, 248] on button "Añadir a Listas Internas" at bounding box center [513, 242] width 769 height 26
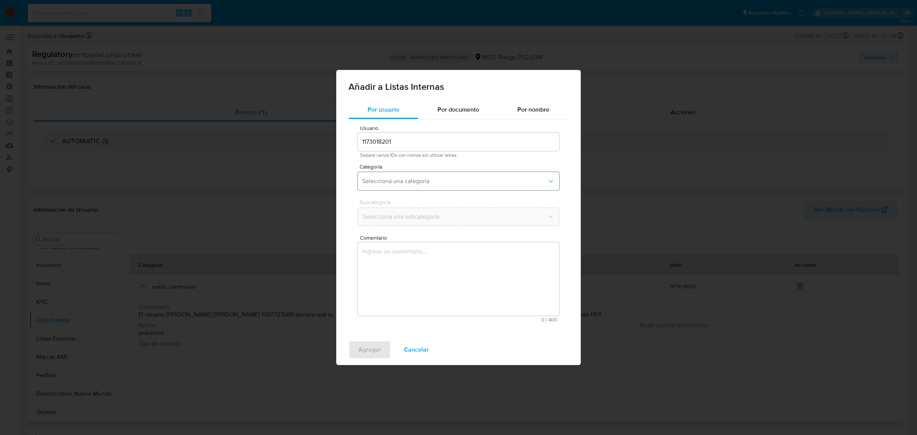
click at [407, 188] on button "Seleccioná una categoría" at bounding box center [459, 181] width 202 height 18
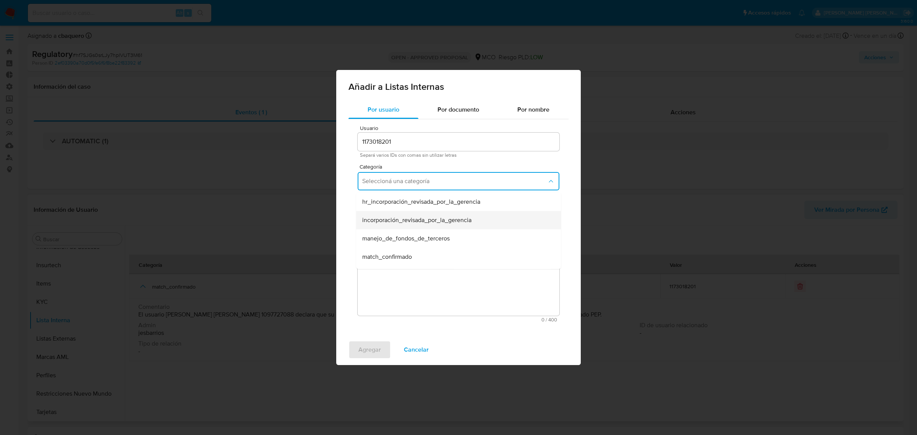
click at [394, 220] on span "incorporación_revisada_por_la_gerencia" at bounding box center [416, 220] width 109 height 8
drag, startPoint x: 376, startPoint y: 214, endPoint x: 377, endPoint y: 221, distance: 6.5
click at [377, 215] on span "Seleccioná una subcategoría" at bounding box center [454, 217] width 185 height 8
drag, startPoint x: 382, startPoint y: 240, endPoint x: 388, endPoint y: 278, distance: 38.6
click at [383, 240] on span "aprobado" at bounding box center [374, 237] width 25 height 8
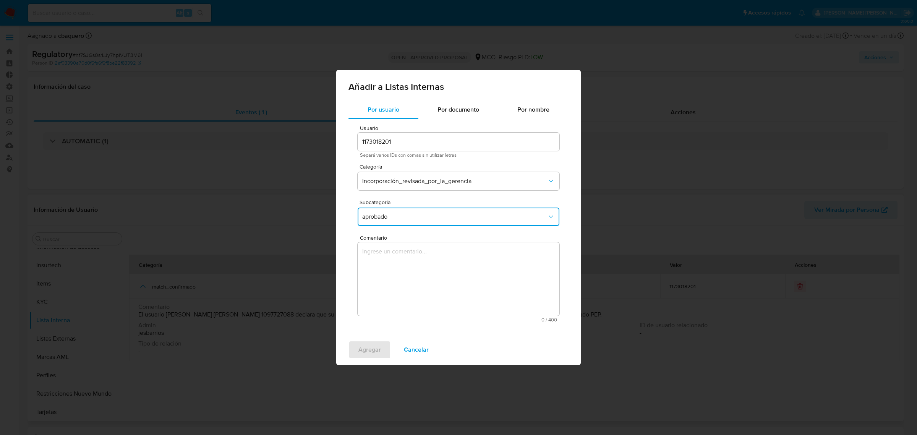
click at [392, 283] on textarea "Comentario" at bounding box center [459, 278] width 202 height 73
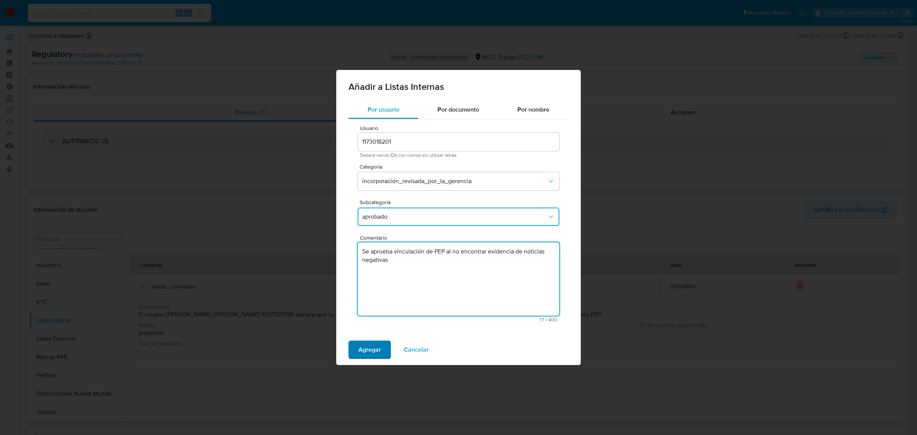
type textarea "Se aprueba vinculación de PEP al no encontrar evidencia de noticias negativas"
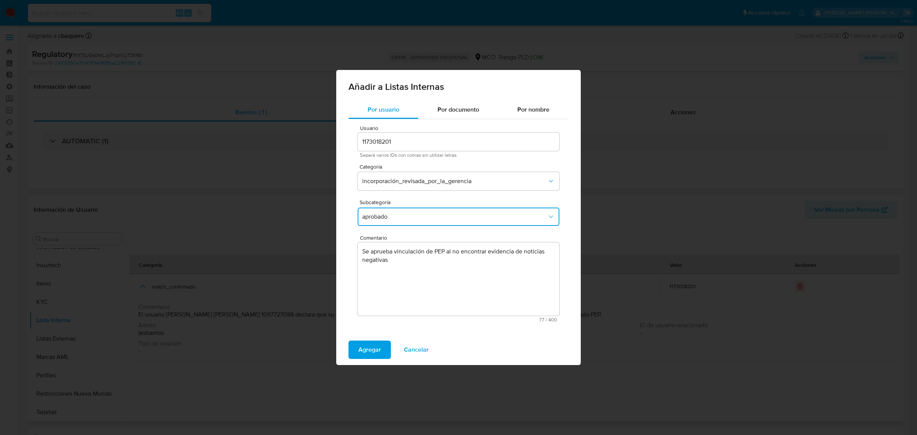
click at [366, 350] on span "Agregar" at bounding box center [369, 349] width 23 height 17
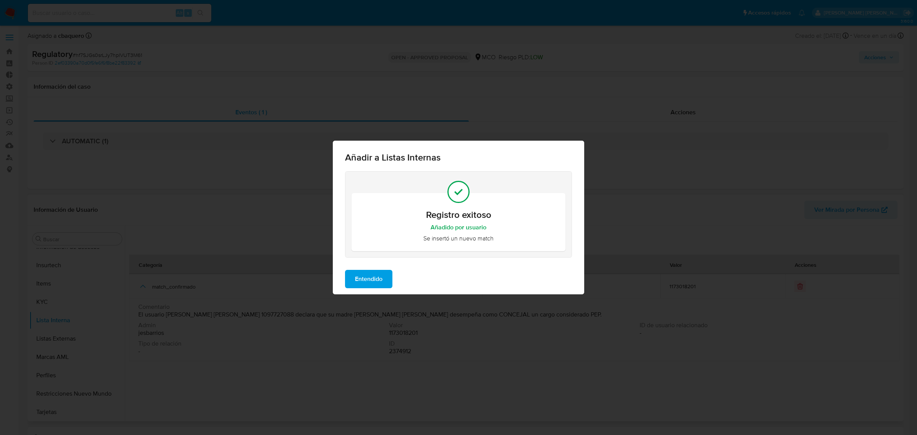
click at [364, 276] on span "Entendido" at bounding box center [369, 279] width 28 height 17
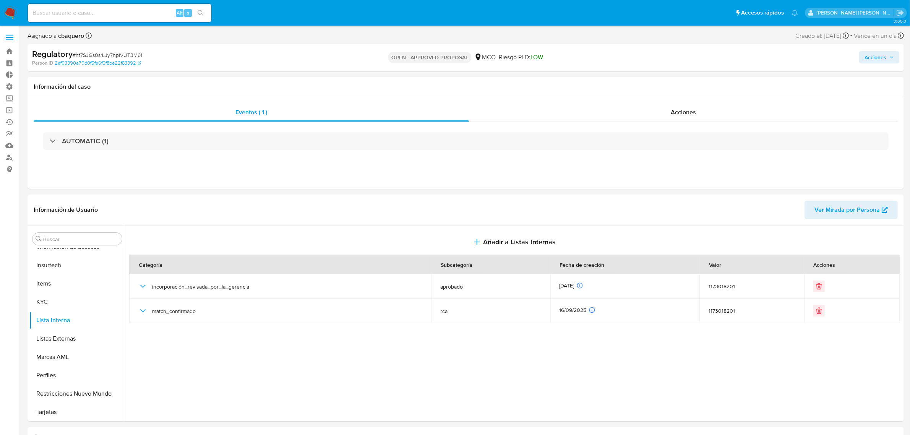
drag, startPoint x: 875, startPoint y: 57, endPoint x: 675, endPoint y: 62, distance: 200.3
click at [872, 58] on span "Acciones" at bounding box center [875, 57] width 22 height 12
drag, startPoint x: 653, startPoint y: 79, endPoint x: 648, endPoint y: 91, distance: 13.2
click at [653, 79] on span "Resolución del caso" at bounding box center [662, 81] width 55 height 9
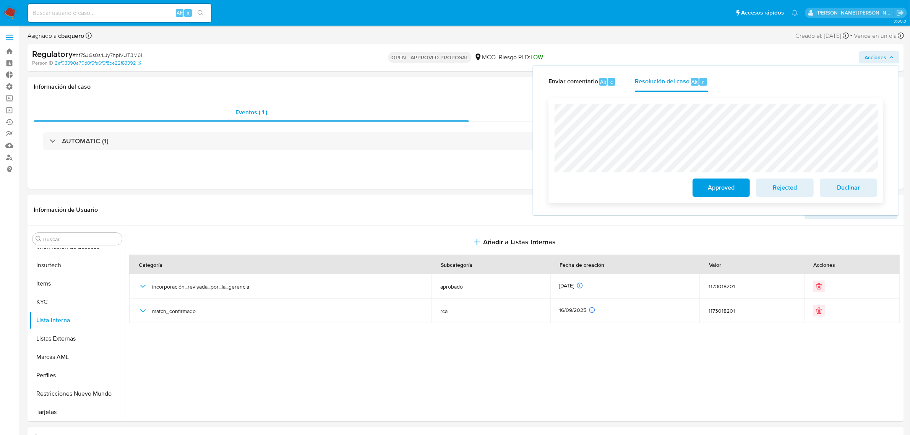
click at [722, 191] on span "Approved" at bounding box center [720, 187] width 37 height 17
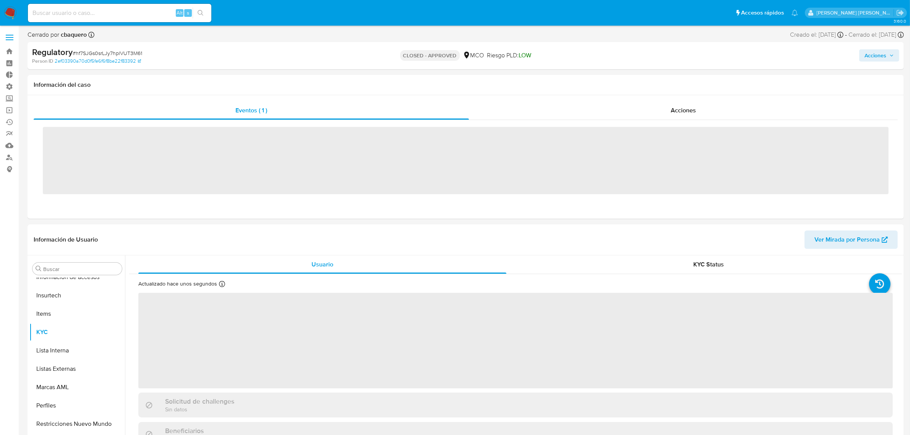
scroll to position [322, 0]
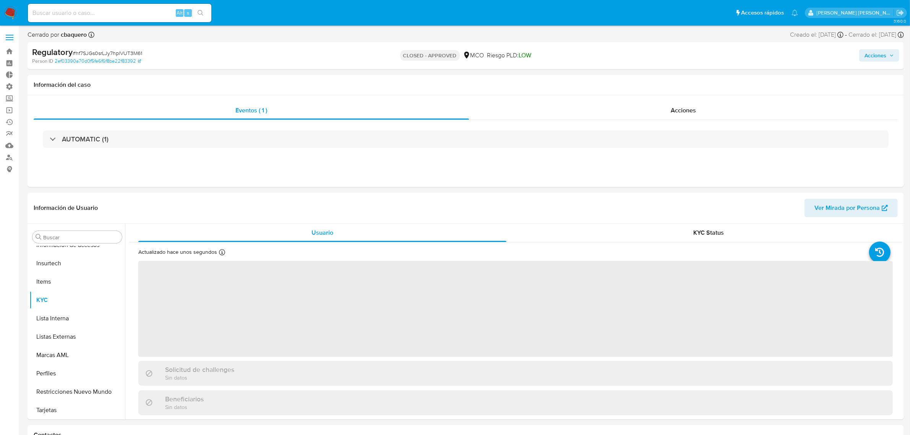
select select "10"
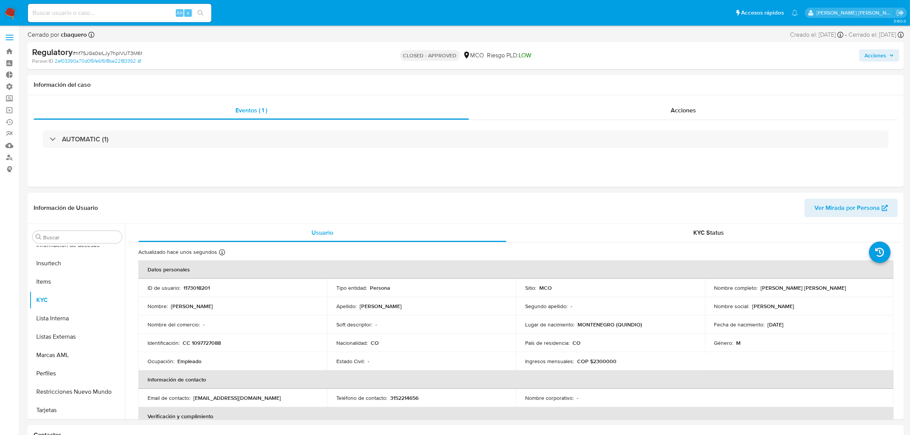
click at [890, 53] on icon "button" at bounding box center [891, 55] width 5 height 5
click at [868, 57] on span "Acciones" at bounding box center [875, 55] width 22 height 12
click at [668, 79] on span "Resolución del caso" at bounding box center [662, 79] width 55 height 9
click at [13, 11] on img at bounding box center [10, 12] width 13 height 13
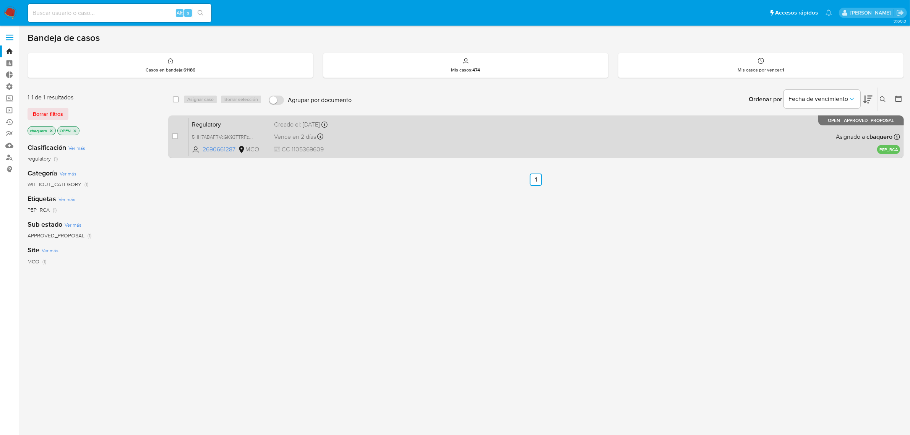
click at [376, 145] on span "CC 1105369609" at bounding box center [350, 149] width 152 height 8
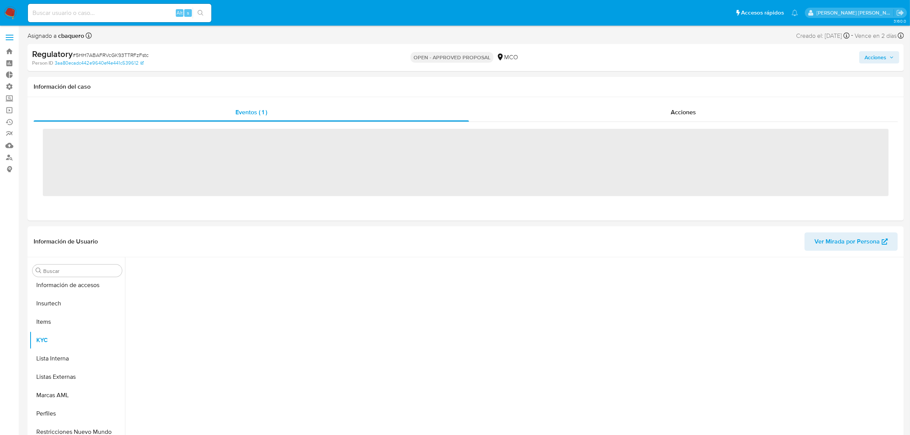
scroll to position [322, 0]
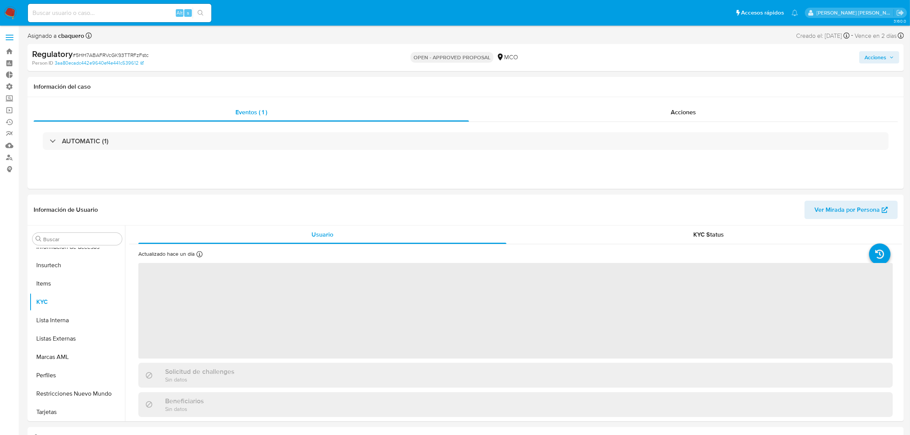
select select "10"
